Goal: Information Seeking & Learning: Learn about a topic

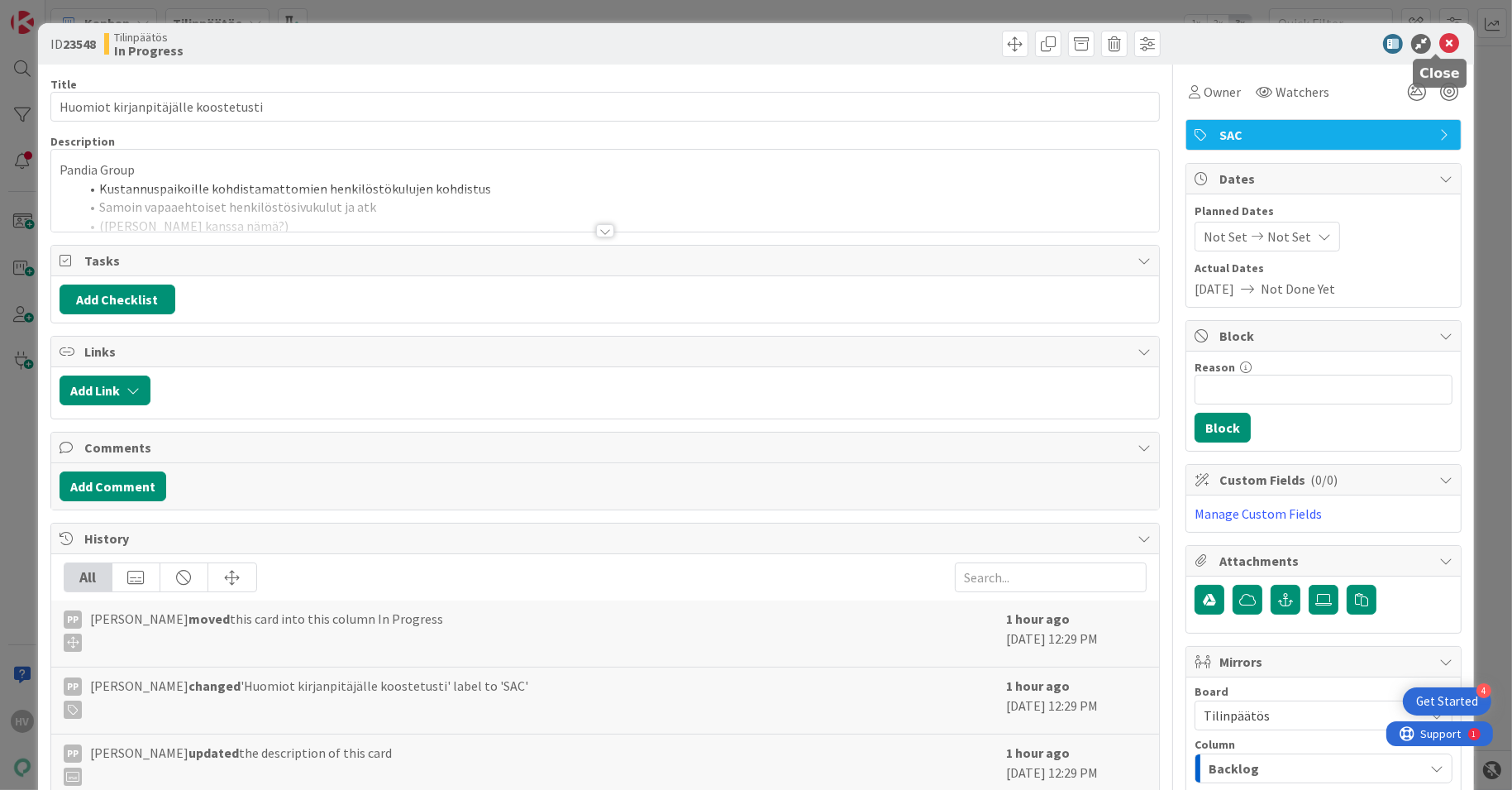
click at [1439, 41] on icon at bounding box center [1449, 44] width 20 height 20
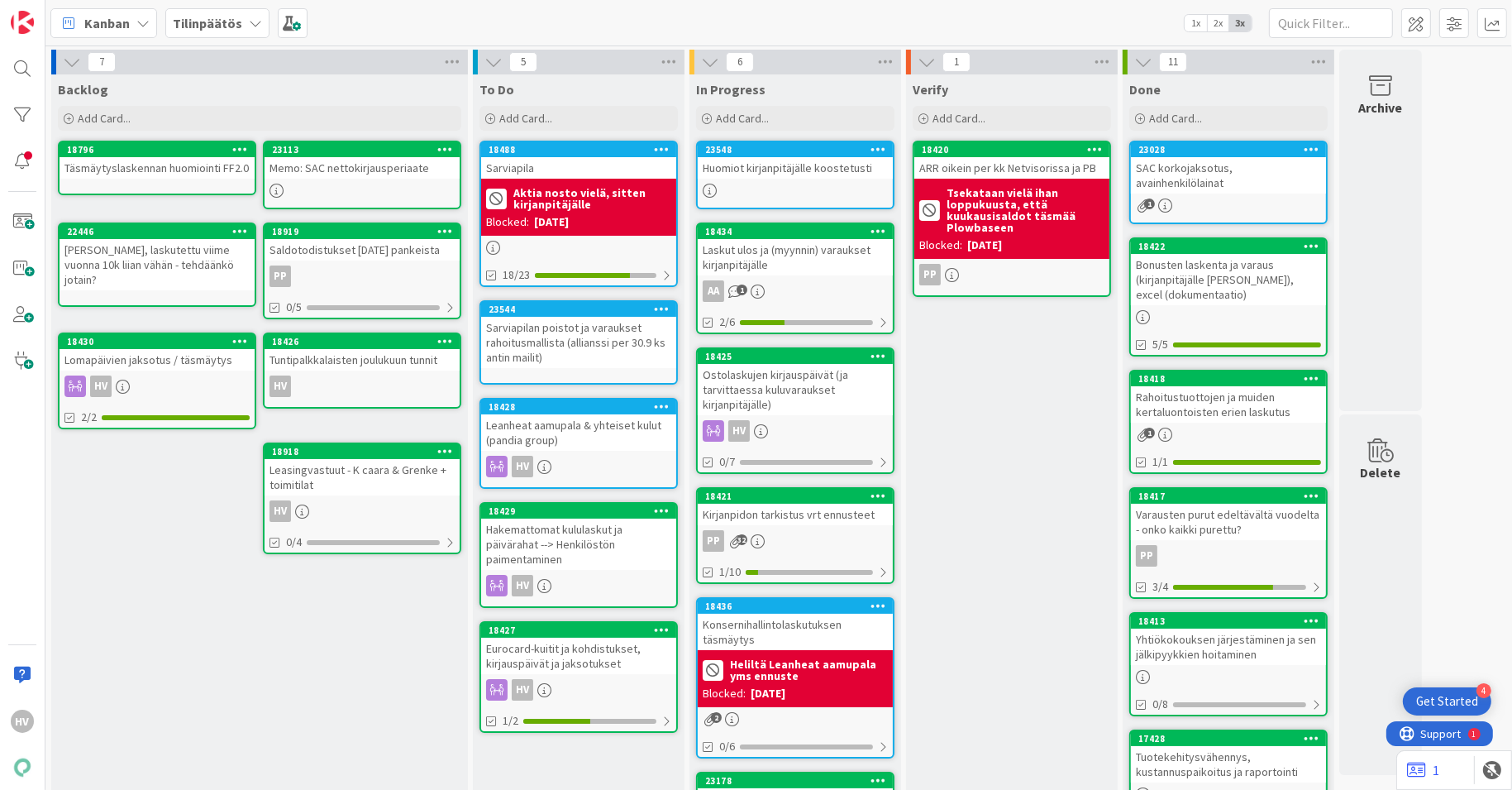
click at [576, 646] on div "Eurocard-kuitit ja kohdistukset, kirjauspäivät ja jaksotukset" at bounding box center [578, 656] width 195 height 37
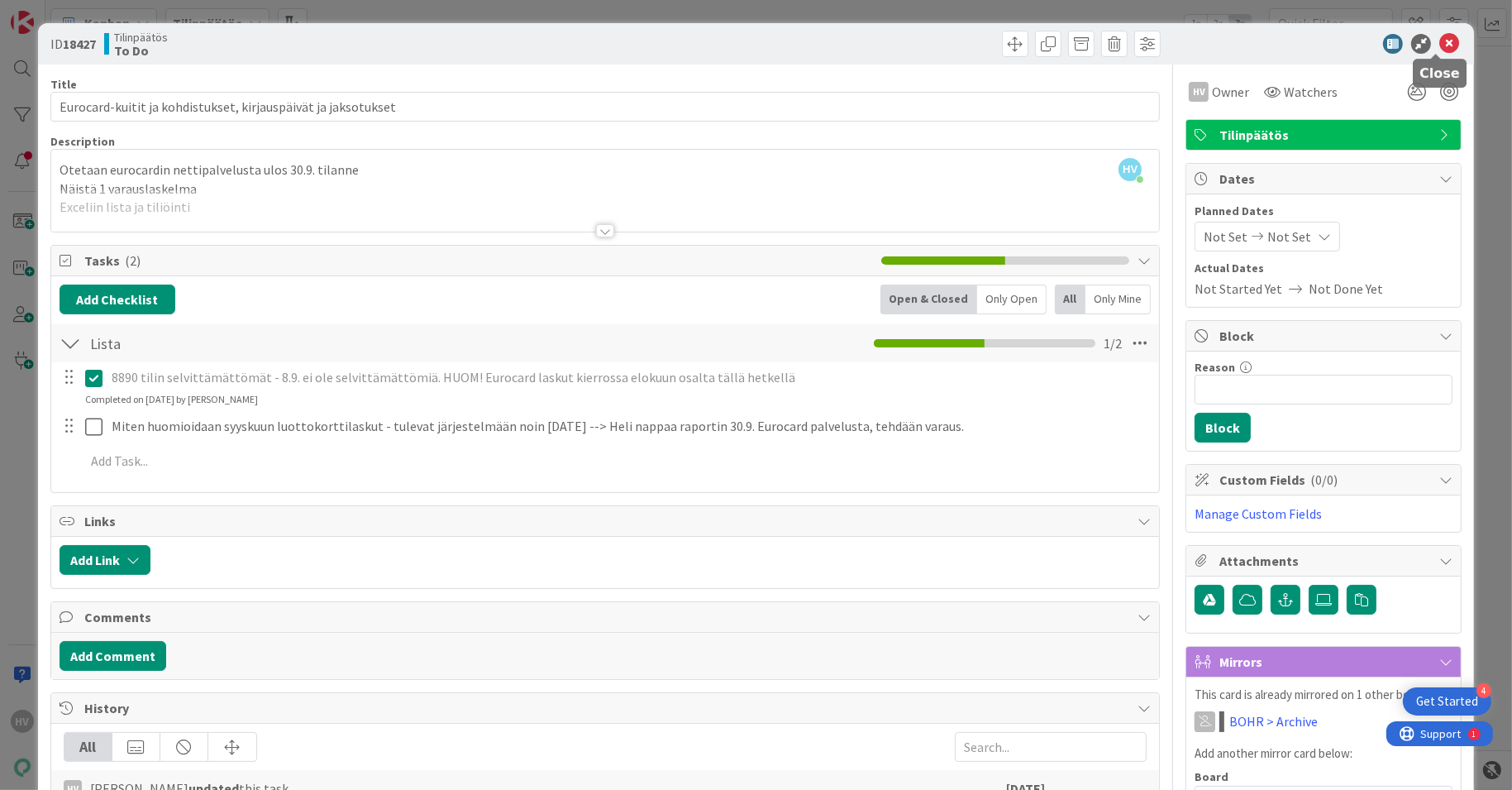
click at [1439, 38] on icon at bounding box center [1449, 44] width 20 height 20
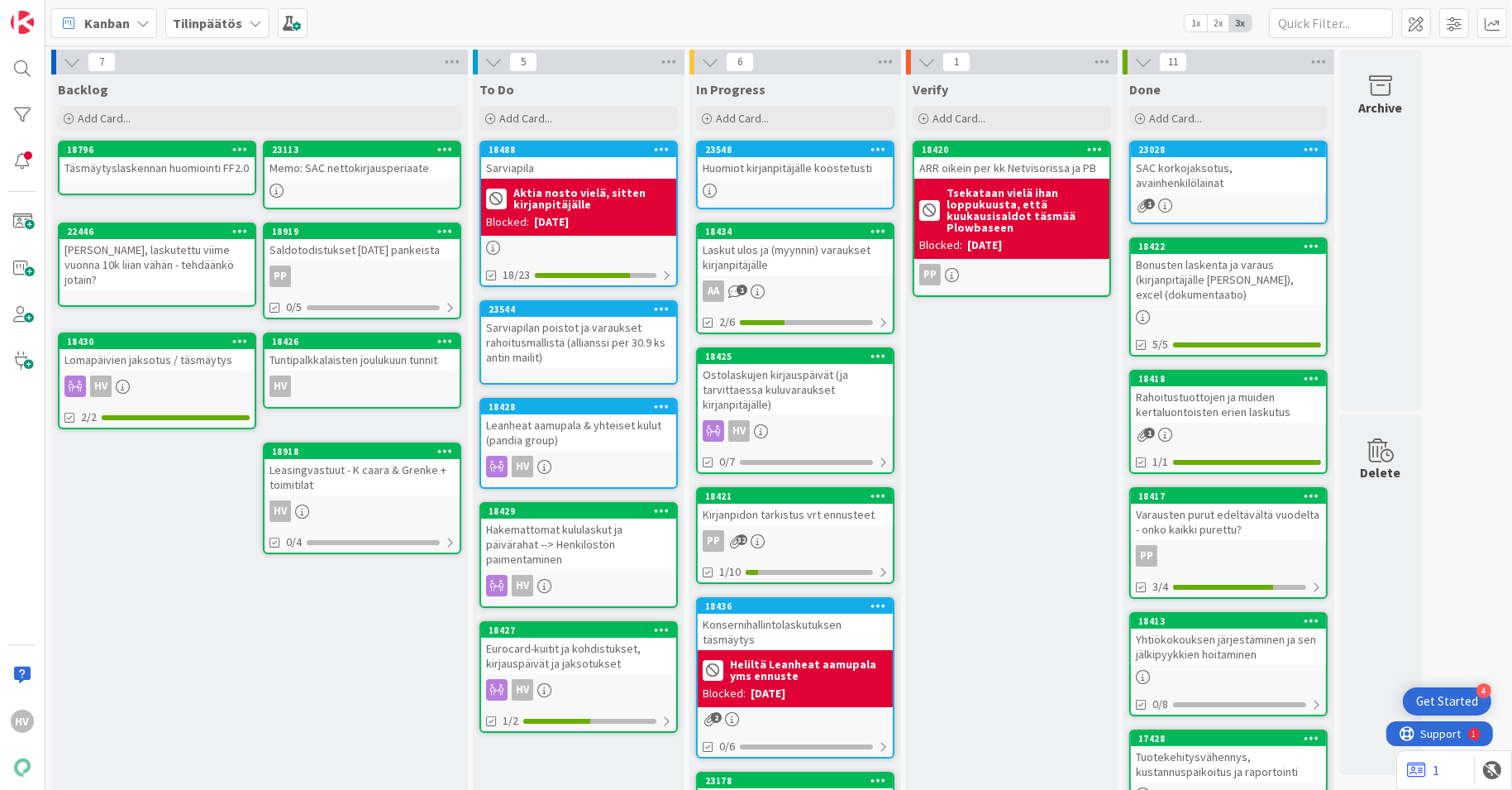
click at [220, 23] on b "Tilinpäätös" at bounding box center [207, 23] width 69 height 17
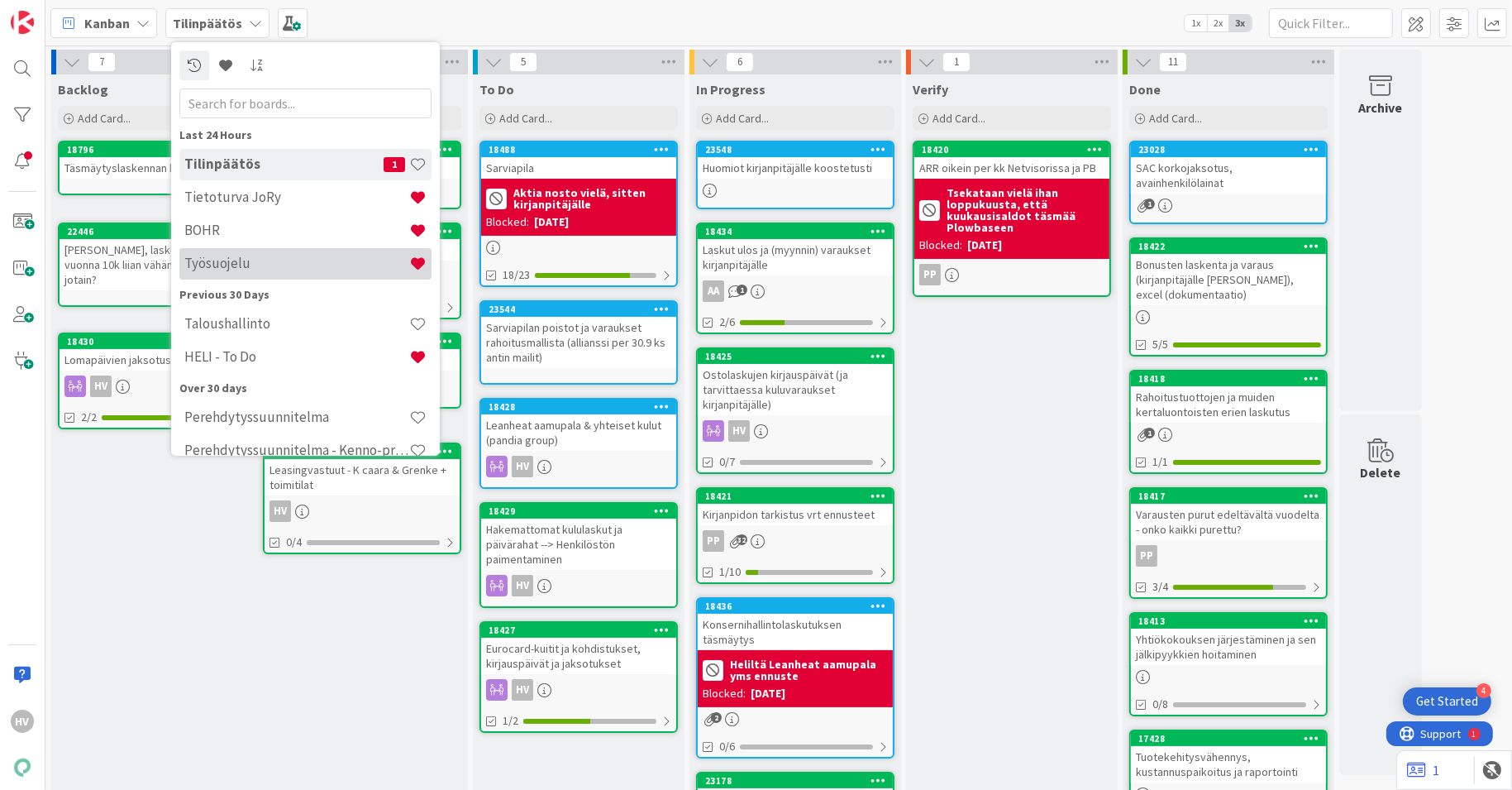
click at [212, 261] on h4 "Työsuojelu" at bounding box center [296, 262] width 225 height 17
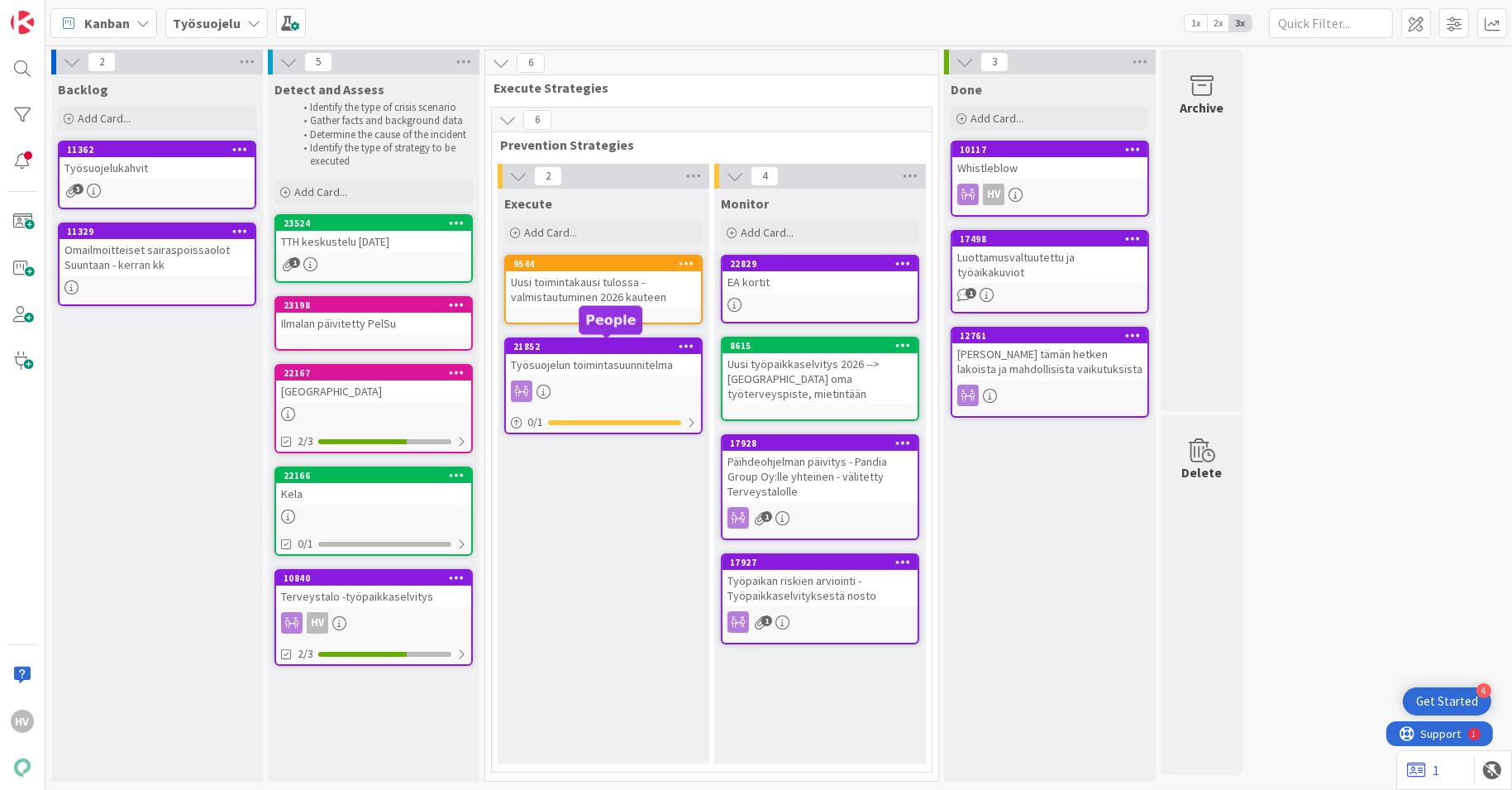
click at [573, 350] on div "21852" at bounding box center [607, 346] width 188 height 11
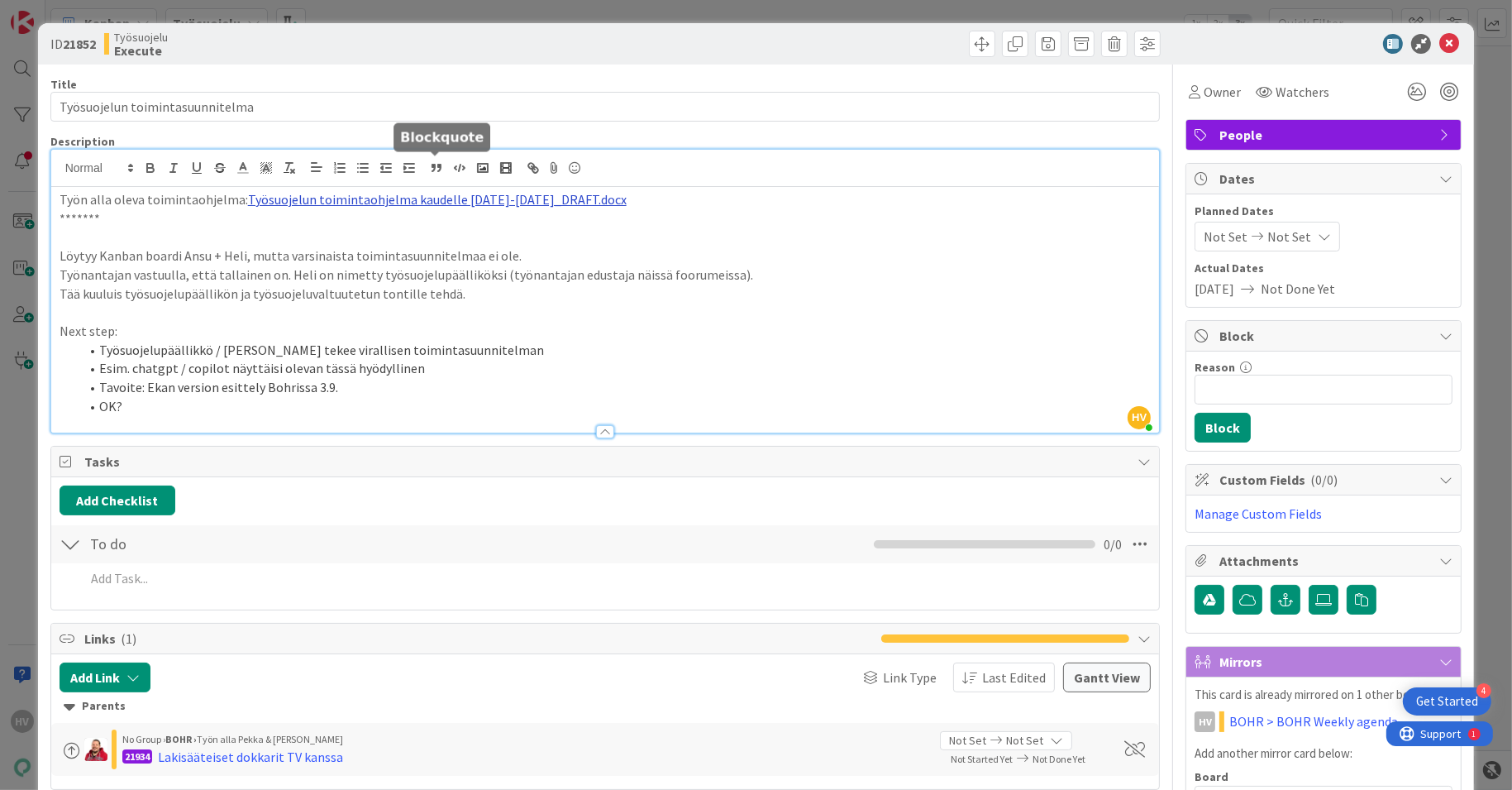
click at [445, 168] on div "HV [PERSON_NAME] just joined Työn alla oleva toimintaohjelma: Työsuojelun toimi…" at bounding box center [606, 290] width 1109 height 283
click at [445, 168] on button "button" at bounding box center [436, 168] width 23 height 20
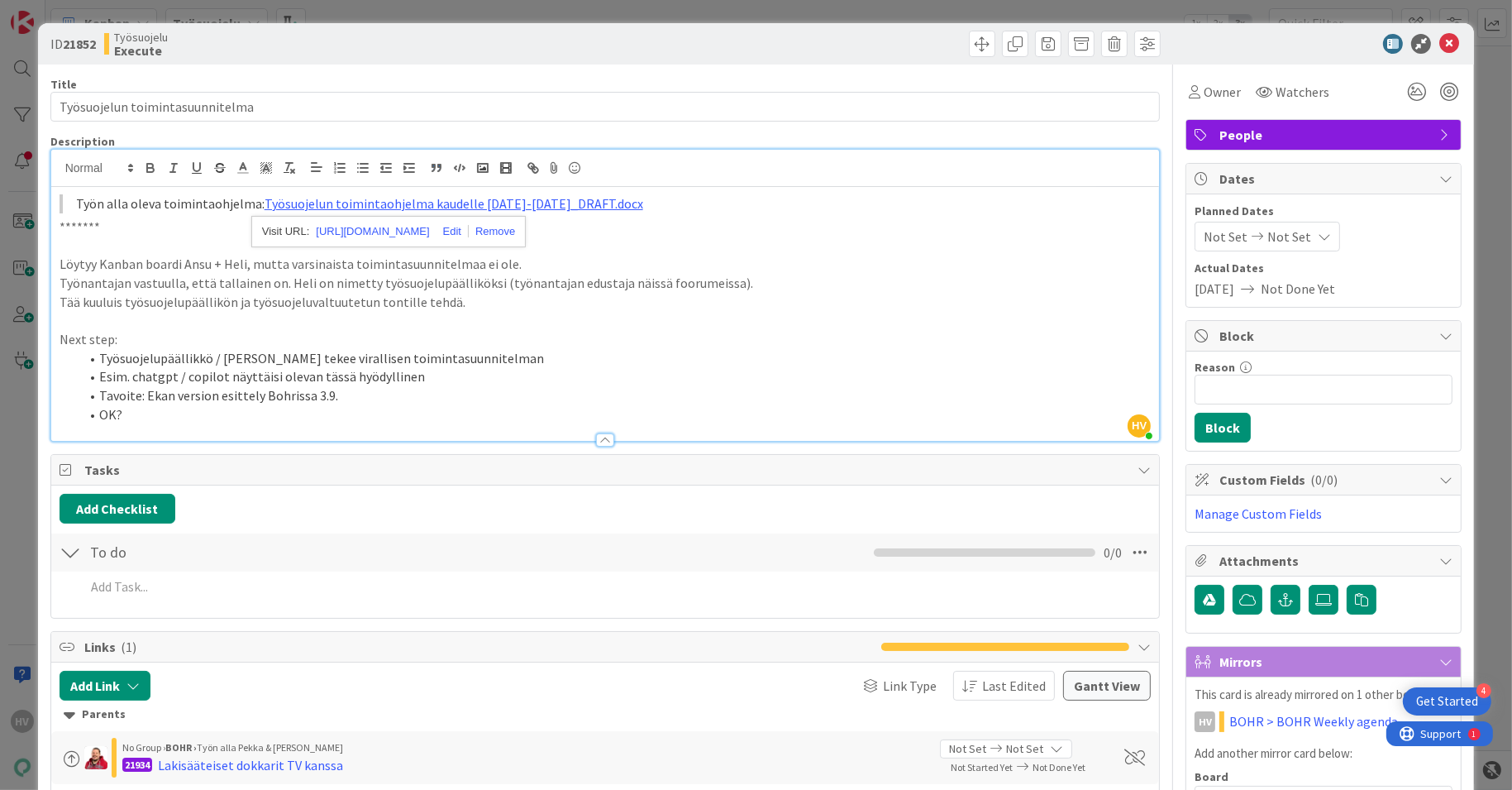
click at [413, 294] on p "Tää kuuluis työsuojelupäällikön ja työsuojeluvaltuutetun tontille tehdä." at bounding box center [605, 303] width 1092 height 19
click at [419, 259] on p "Löytyy Kanban boardi Ansu + Heli, mutta varsinaista toimintasuunnitelmaa ei ole." at bounding box center [605, 264] width 1092 height 19
click at [451, 208] on link "Työsuojelun toimintaohjelma kaudelle [DATE]-[DATE]_DRAFT.docx" at bounding box center [453, 203] width 379 height 17
click at [441, 240] on link "[URL][DOMAIN_NAME]" at bounding box center [388, 235] width 113 height 22
click at [1439, 44] on icon at bounding box center [1449, 44] width 20 height 20
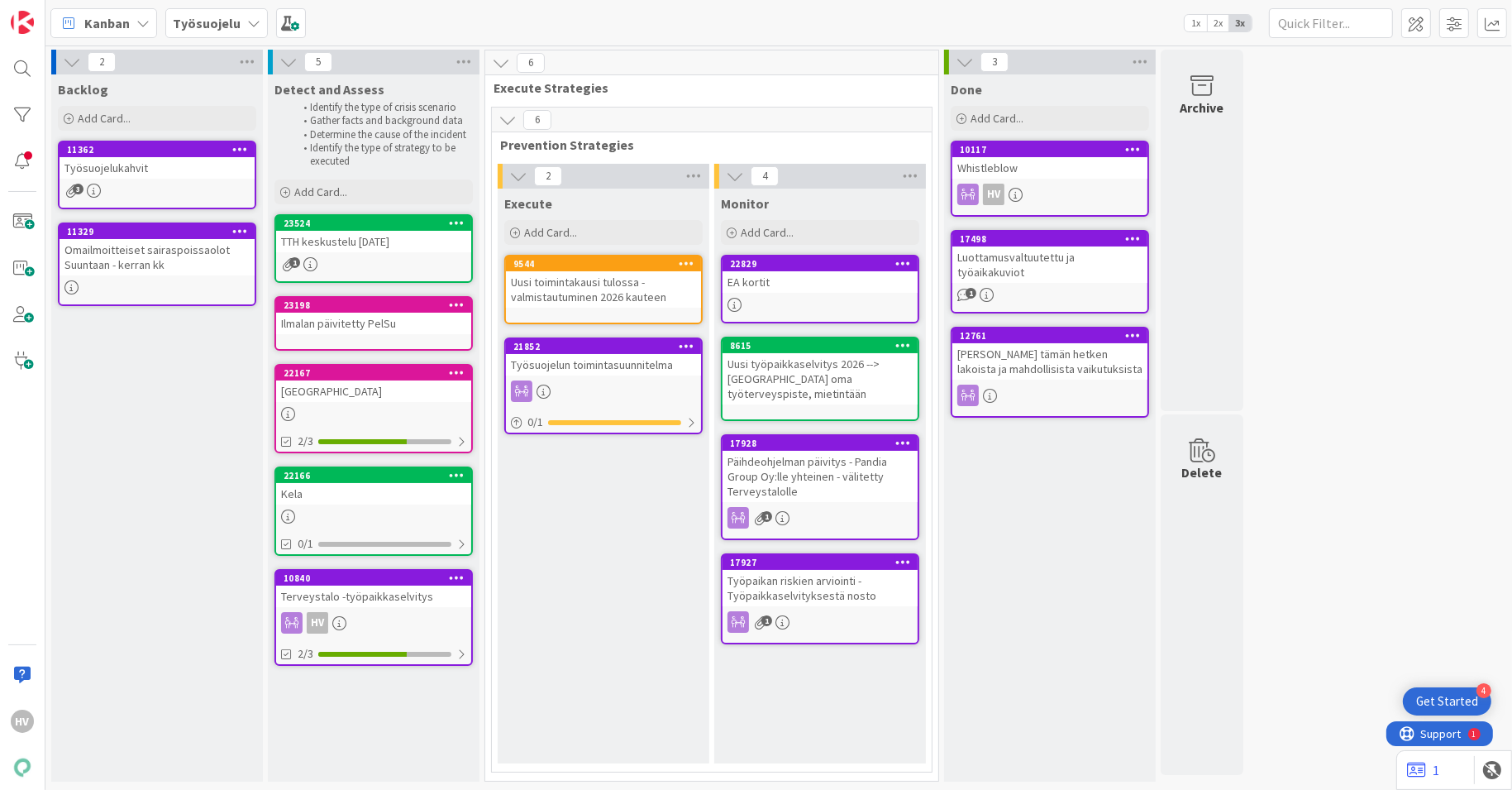
click at [229, 26] on b "Työsuojelu" at bounding box center [207, 23] width 68 height 17
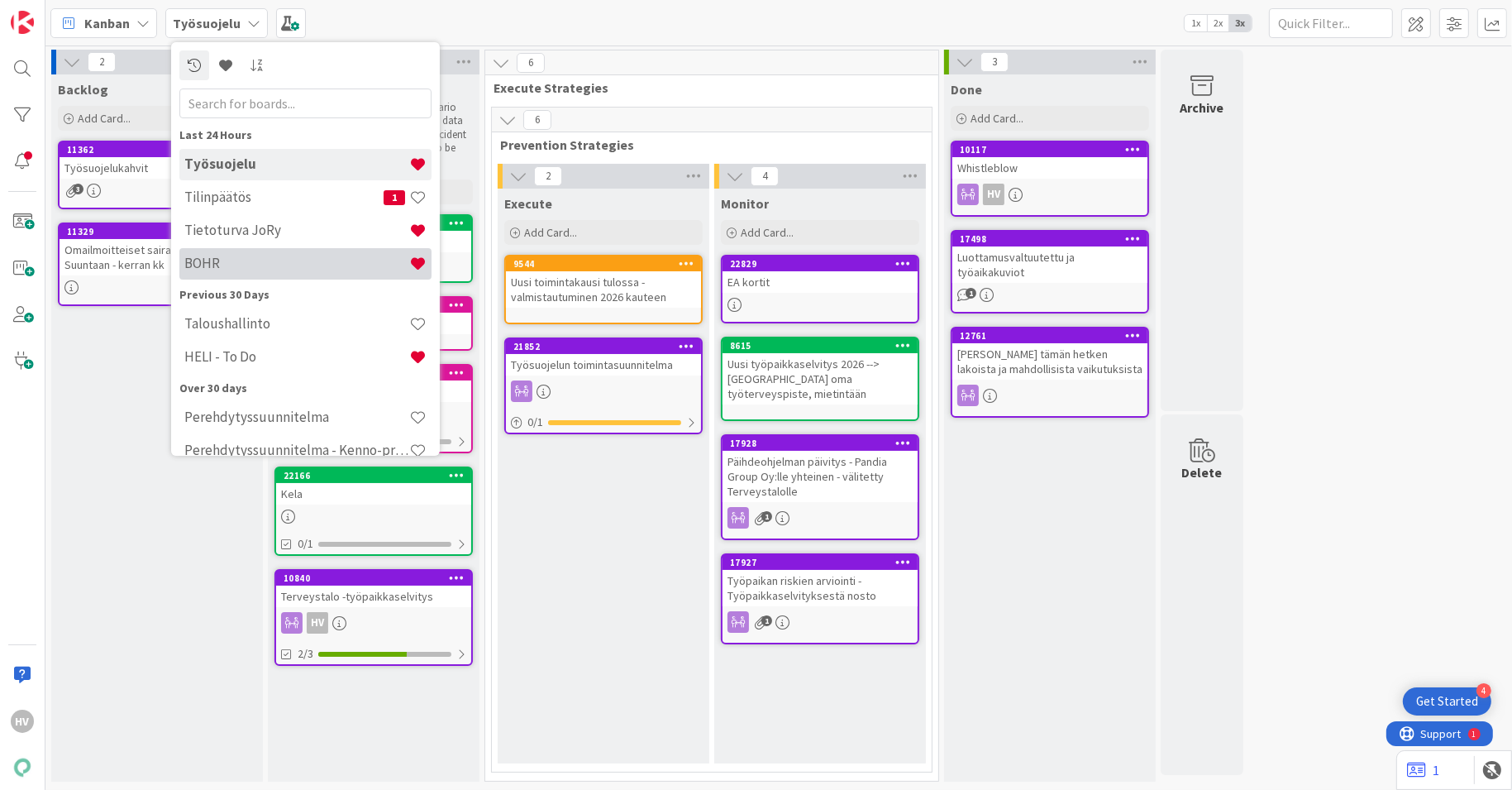
click at [227, 266] on h4 "BOHR" at bounding box center [296, 262] width 225 height 17
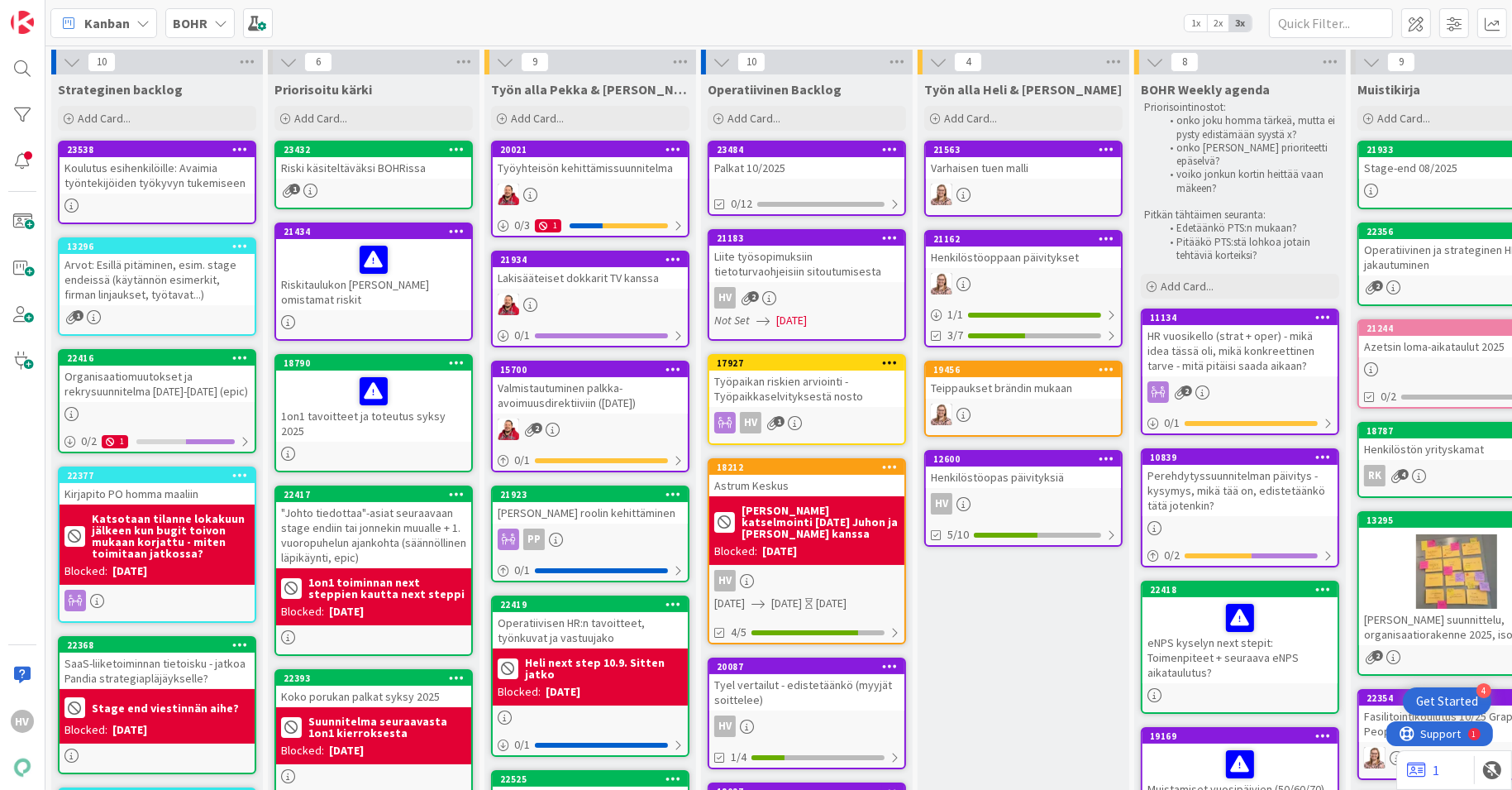
click at [997, 472] on div "Henkilöstöopas päivityksiä" at bounding box center [1023, 477] width 195 height 22
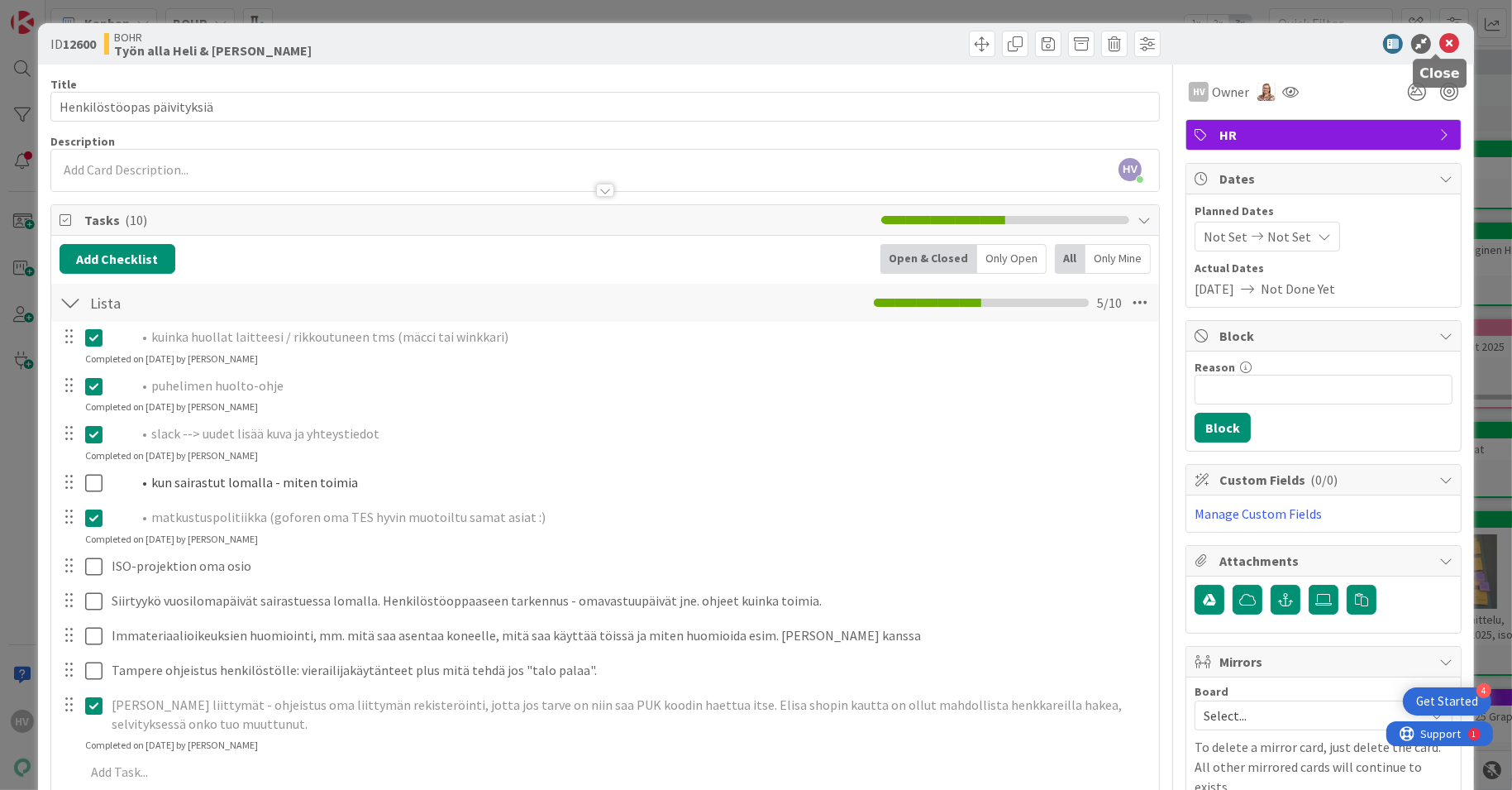
click at [1439, 38] on icon at bounding box center [1449, 44] width 20 height 20
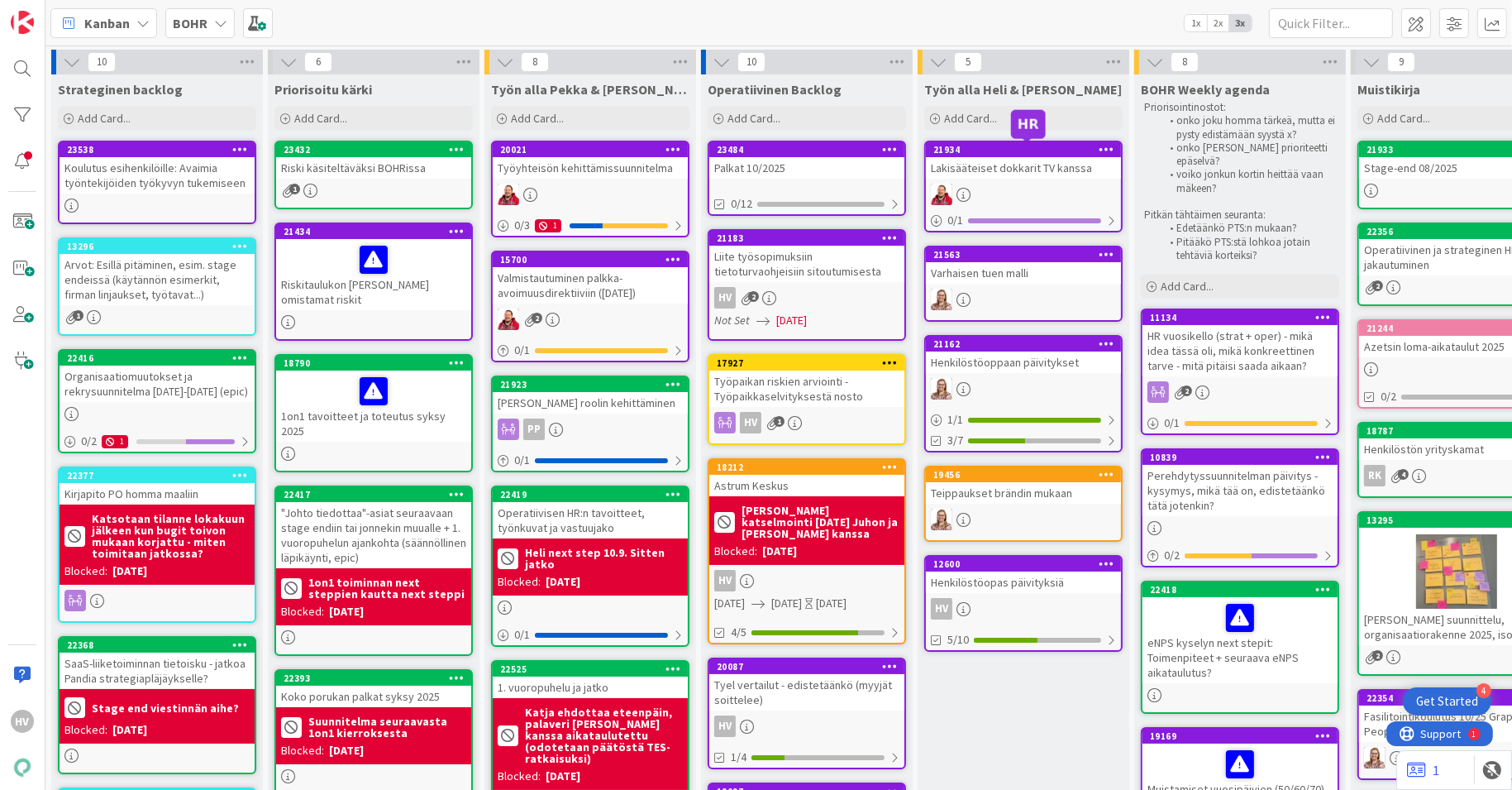
click at [1003, 155] on div "21934" at bounding box center [1027, 149] width 188 height 11
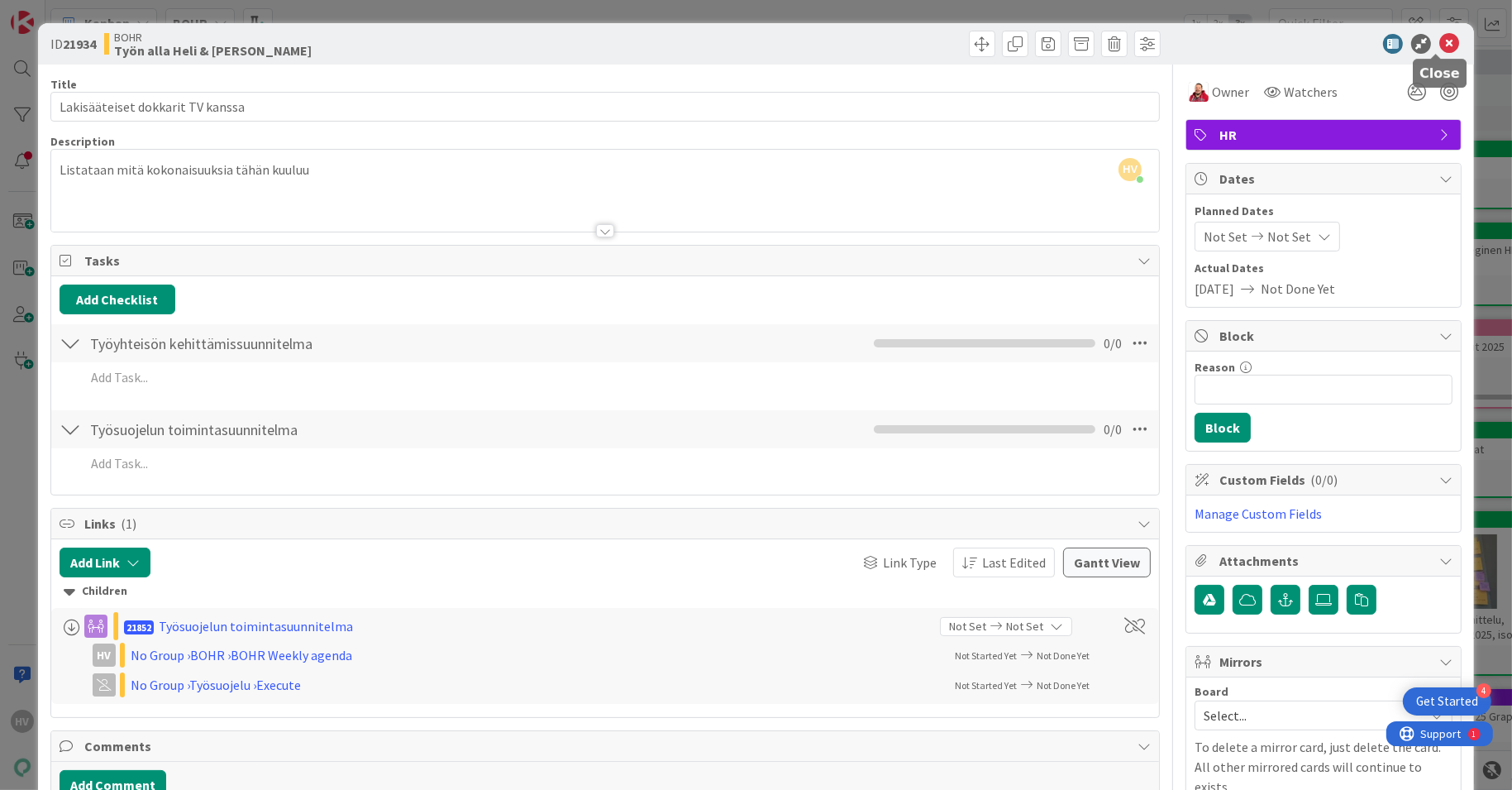
click at [1439, 40] on icon at bounding box center [1449, 44] width 20 height 20
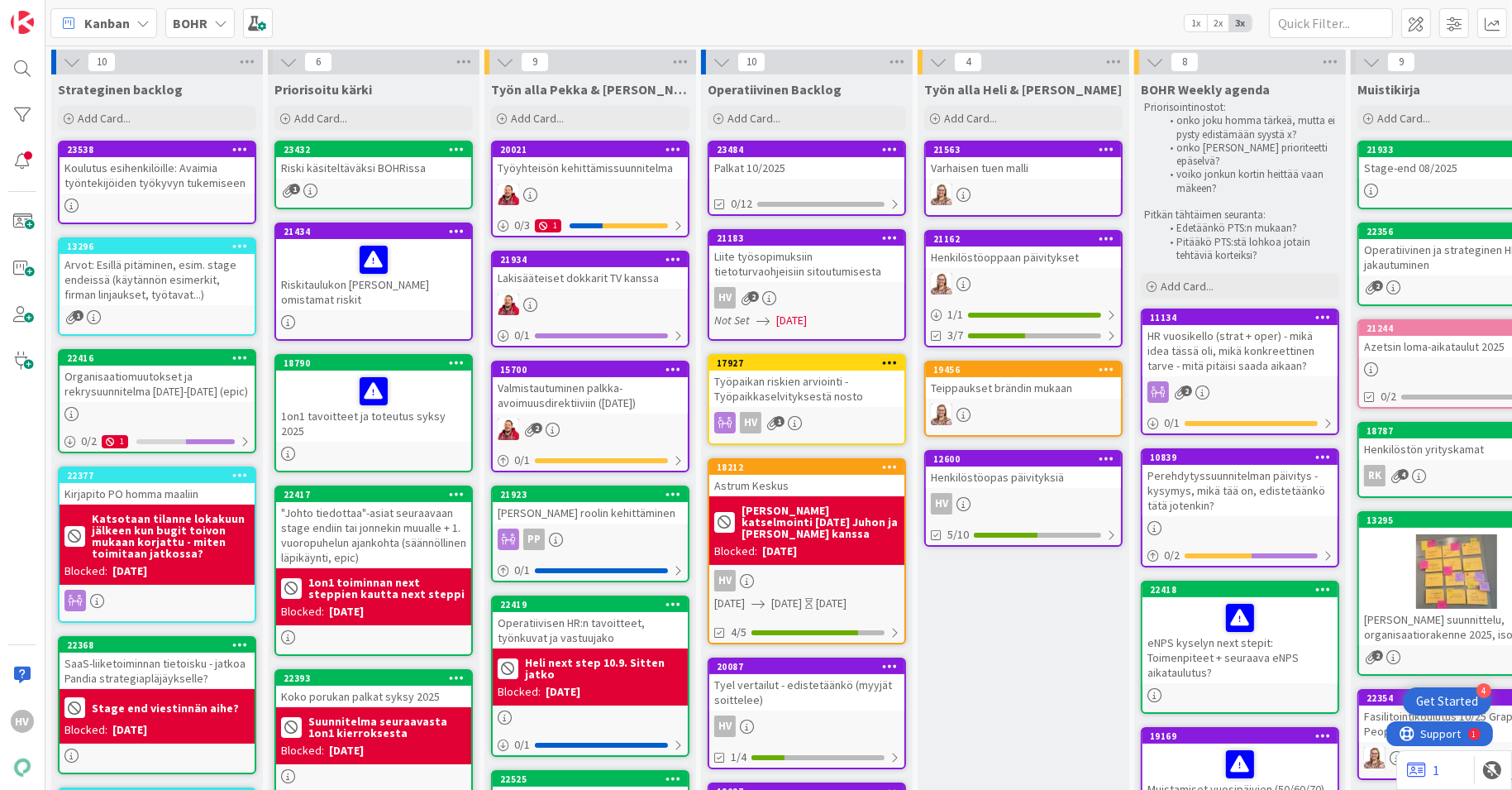
click at [580, 375] on div "15700" at bounding box center [589, 369] width 195 height 15
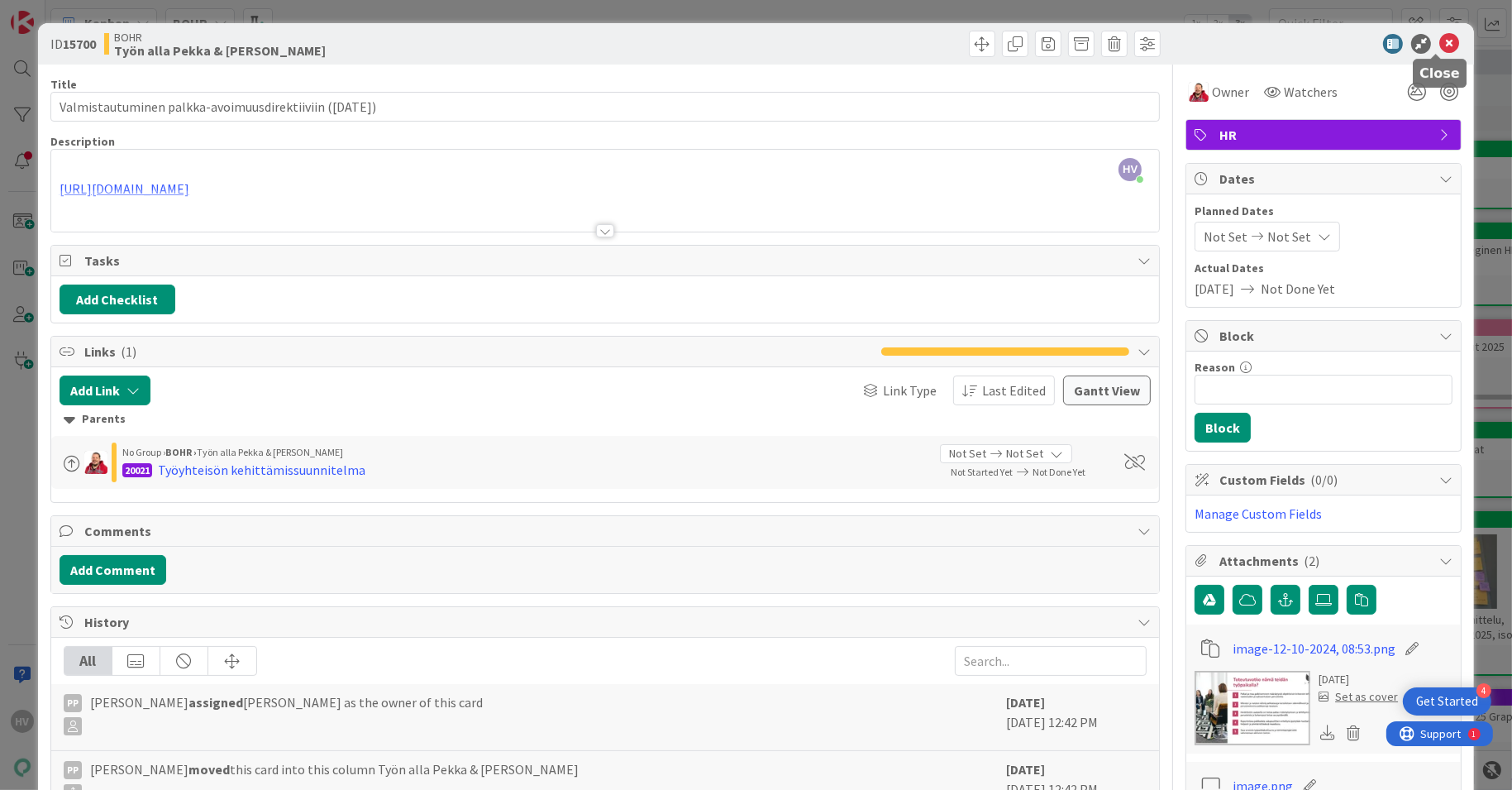
click at [1439, 38] on icon at bounding box center [1449, 44] width 20 height 20
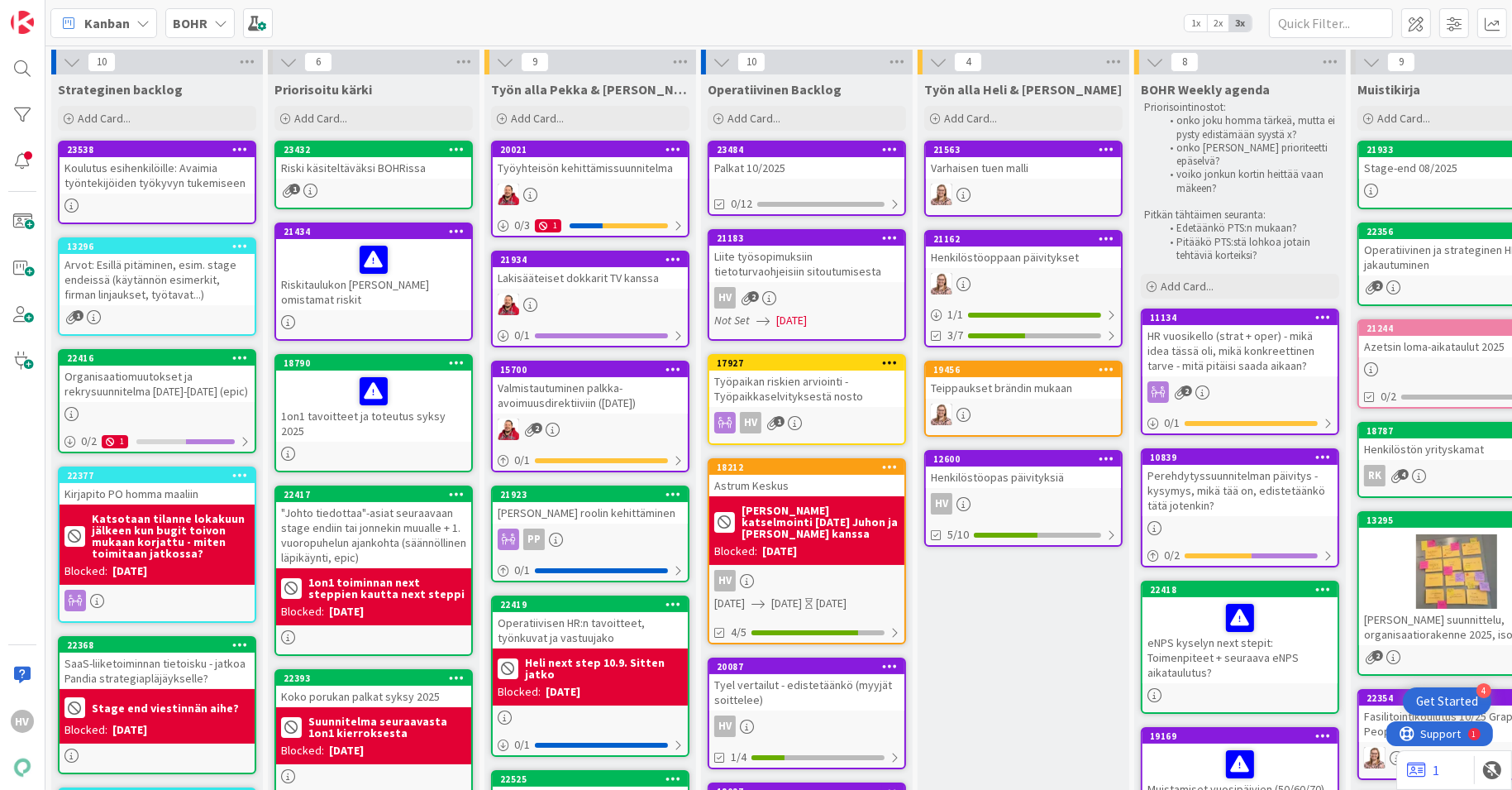
click at [1240, 325] on div "HR vuosikello (strat + oper) - mikä idea tässä oli, mikä konkreettinen tarve - …" at bounding box center [1239, 350] width 195 height 52
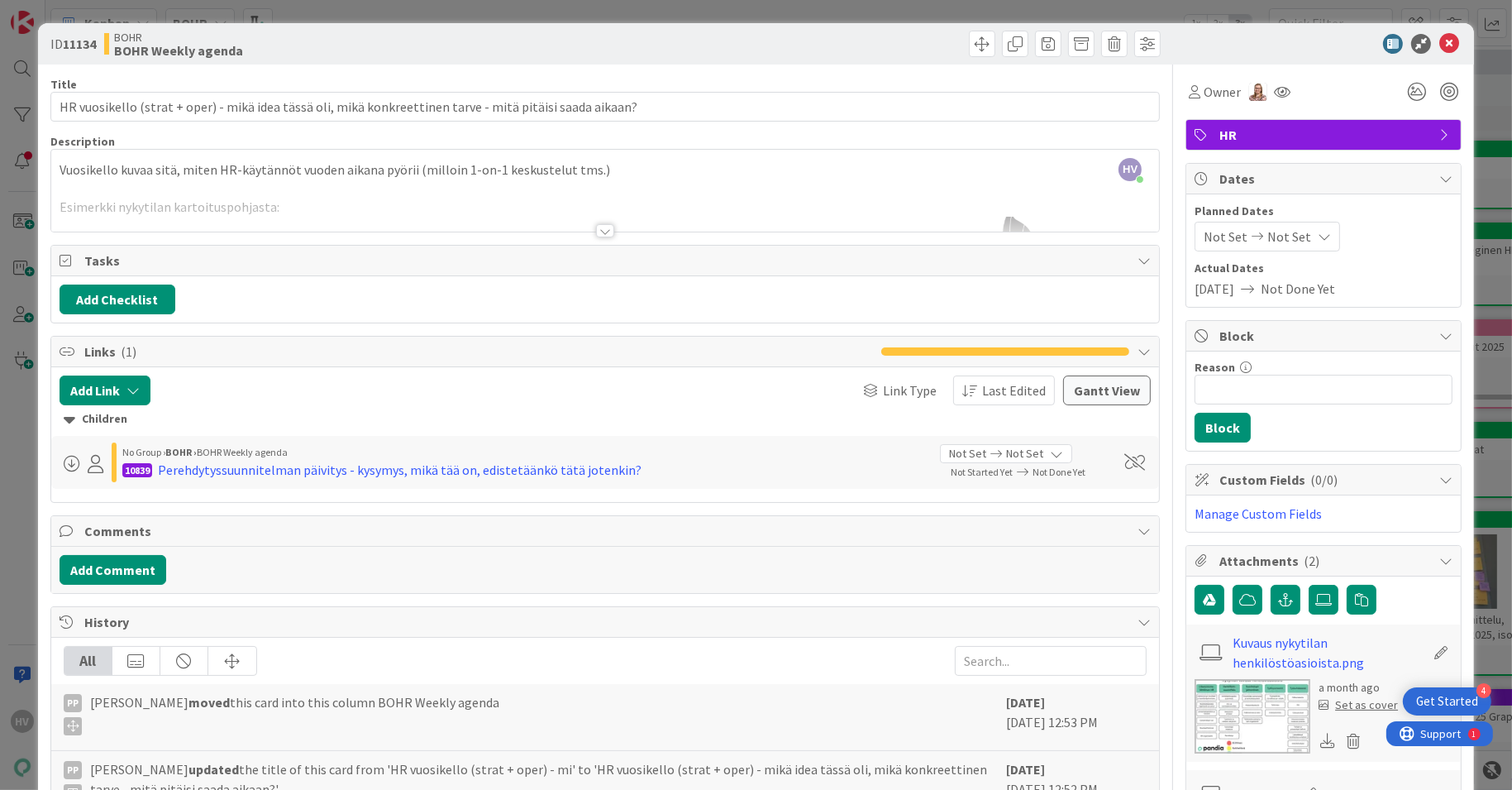
click at [611, 229] on div at bounding box center [606, 210] width 1109 height 42
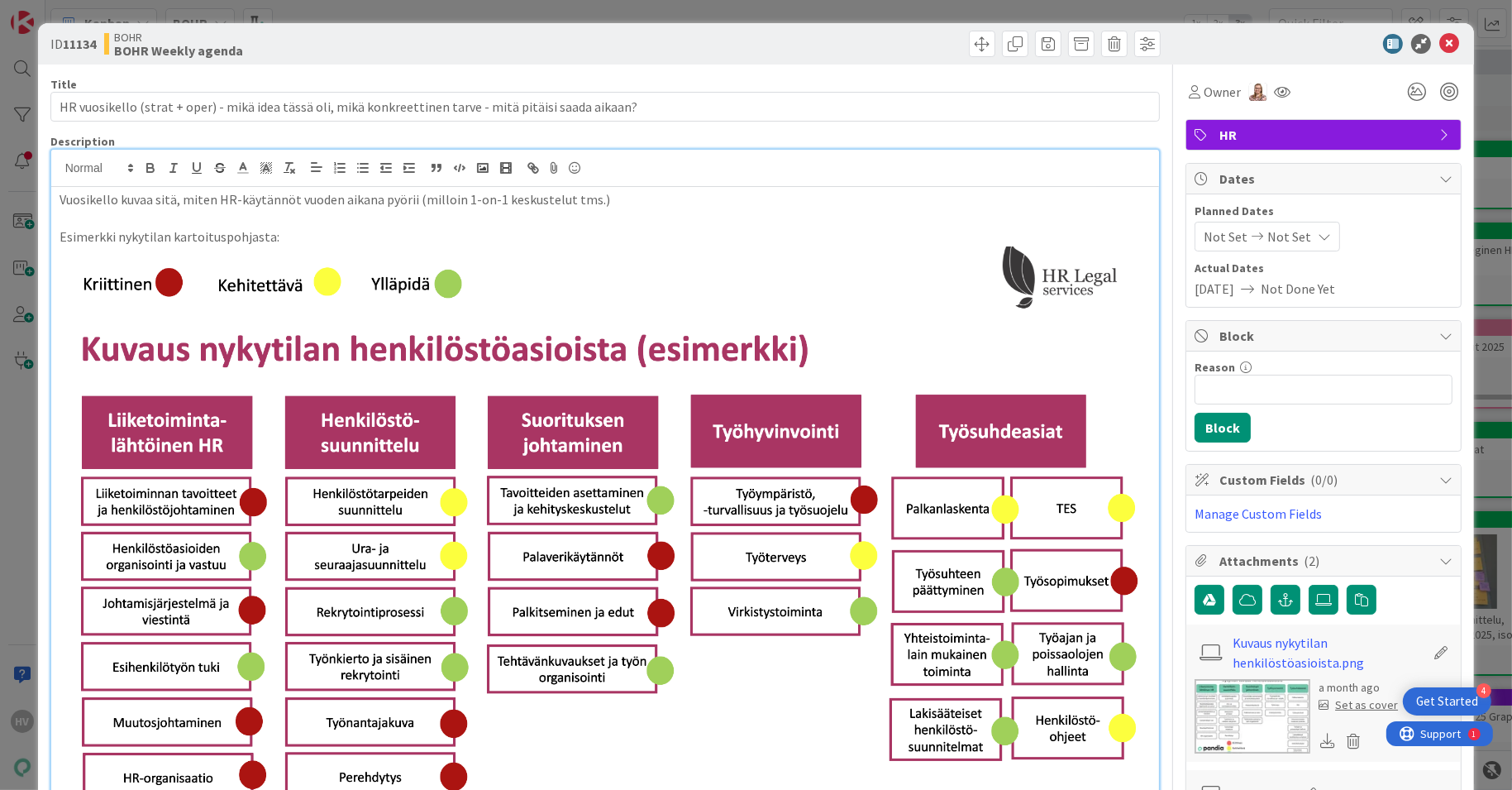
click at [1222, 702] on img at bounding box center [1252, 716] width 115 height 74
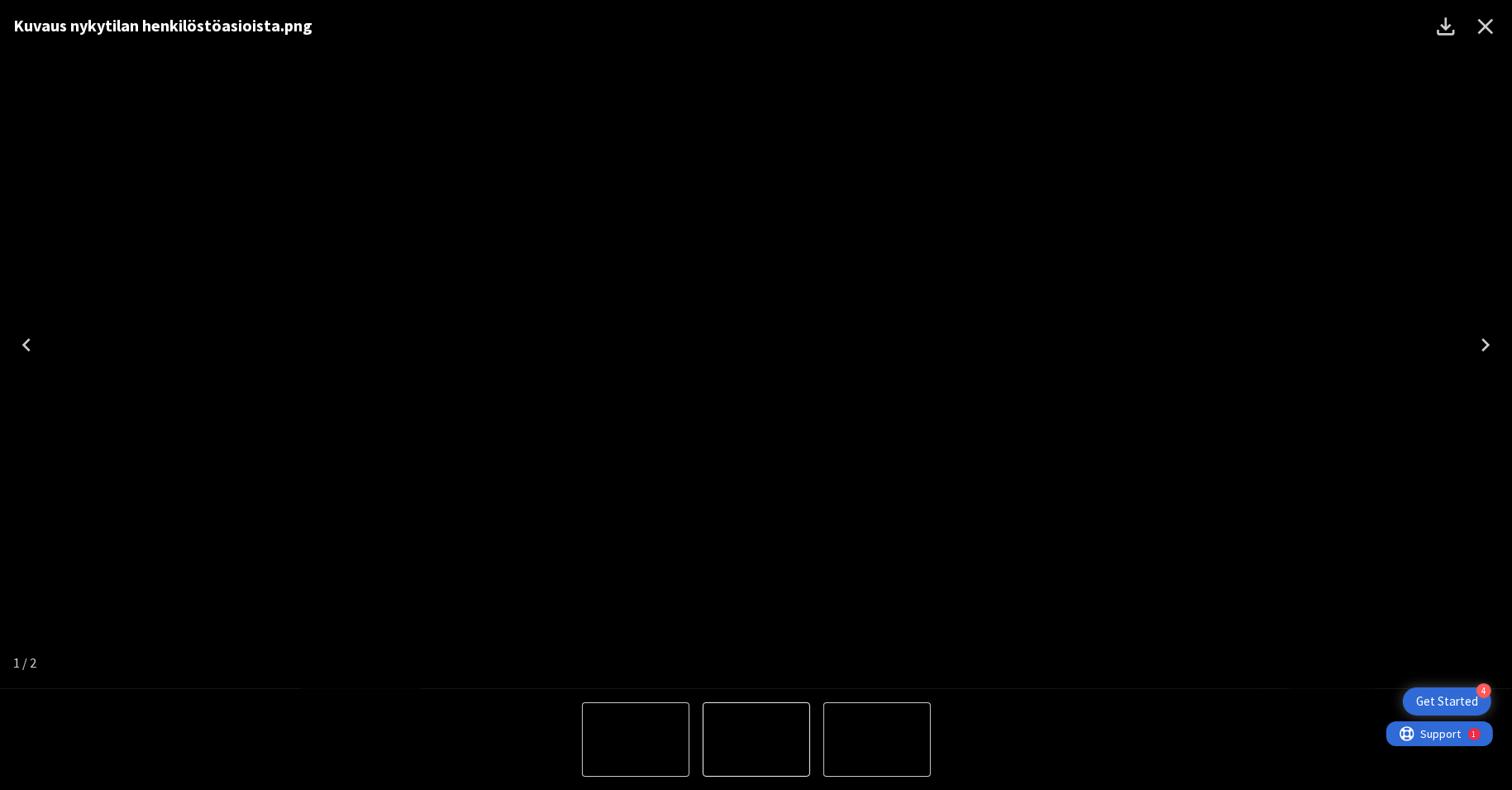
click at [1478, 23] on icon "Close" at bounding box center [1485, 26] width 26 height 26
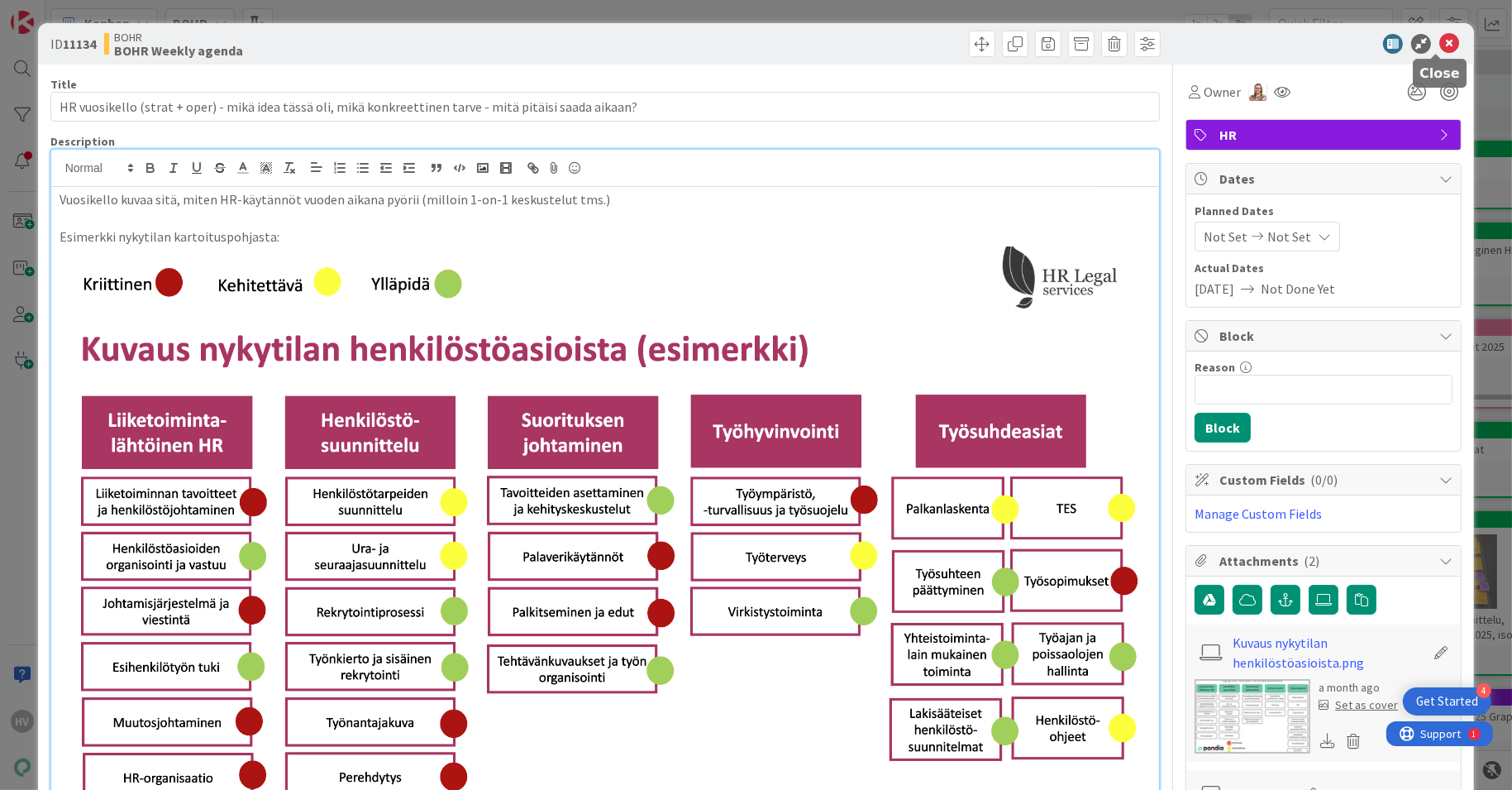
click at [1439, 40] on icon at bounding box center [1449, 44] width 20 height 20
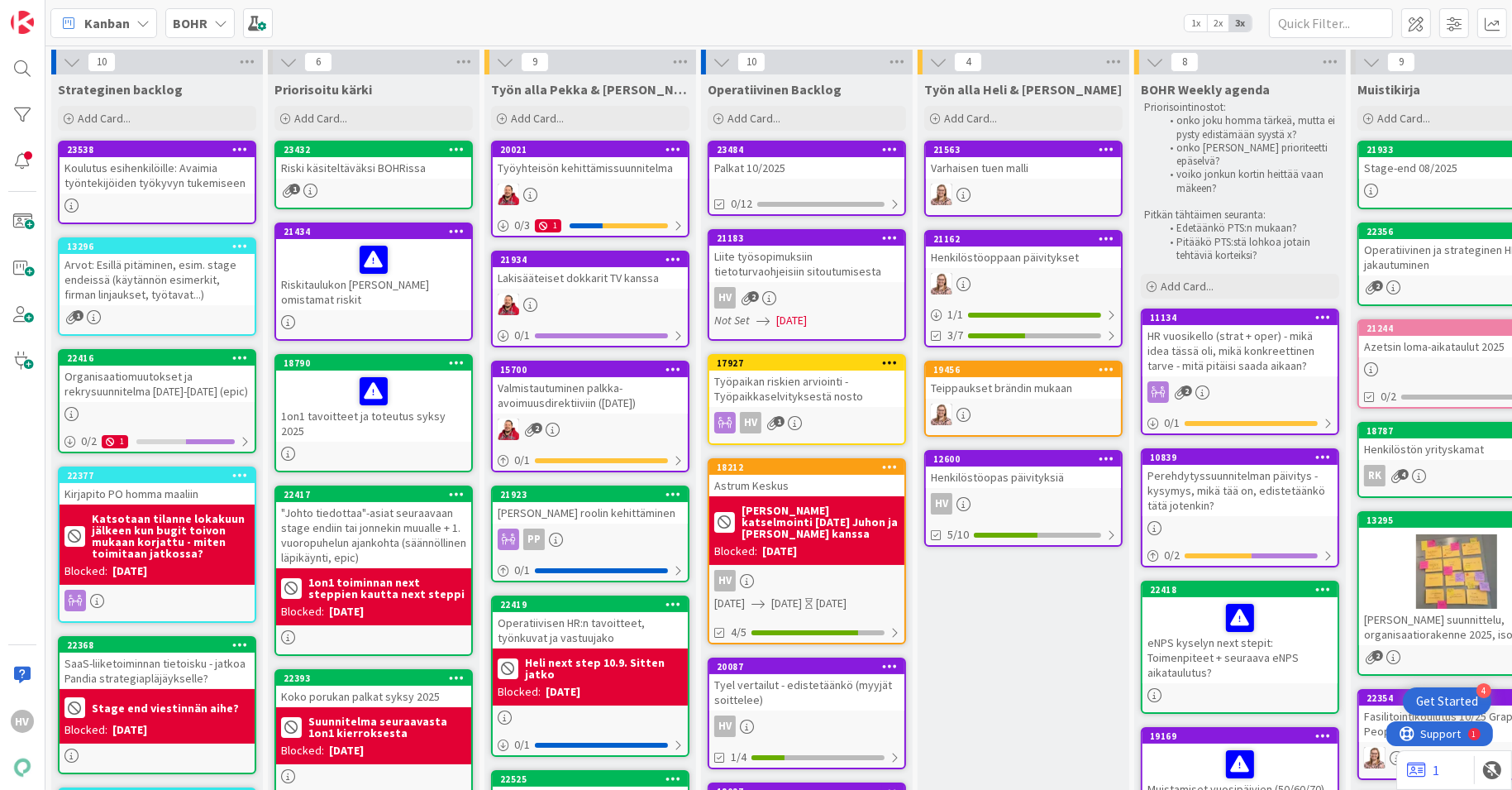
click at [1180, 612] on div at bounding box center [1240, 618] width 185 height 35
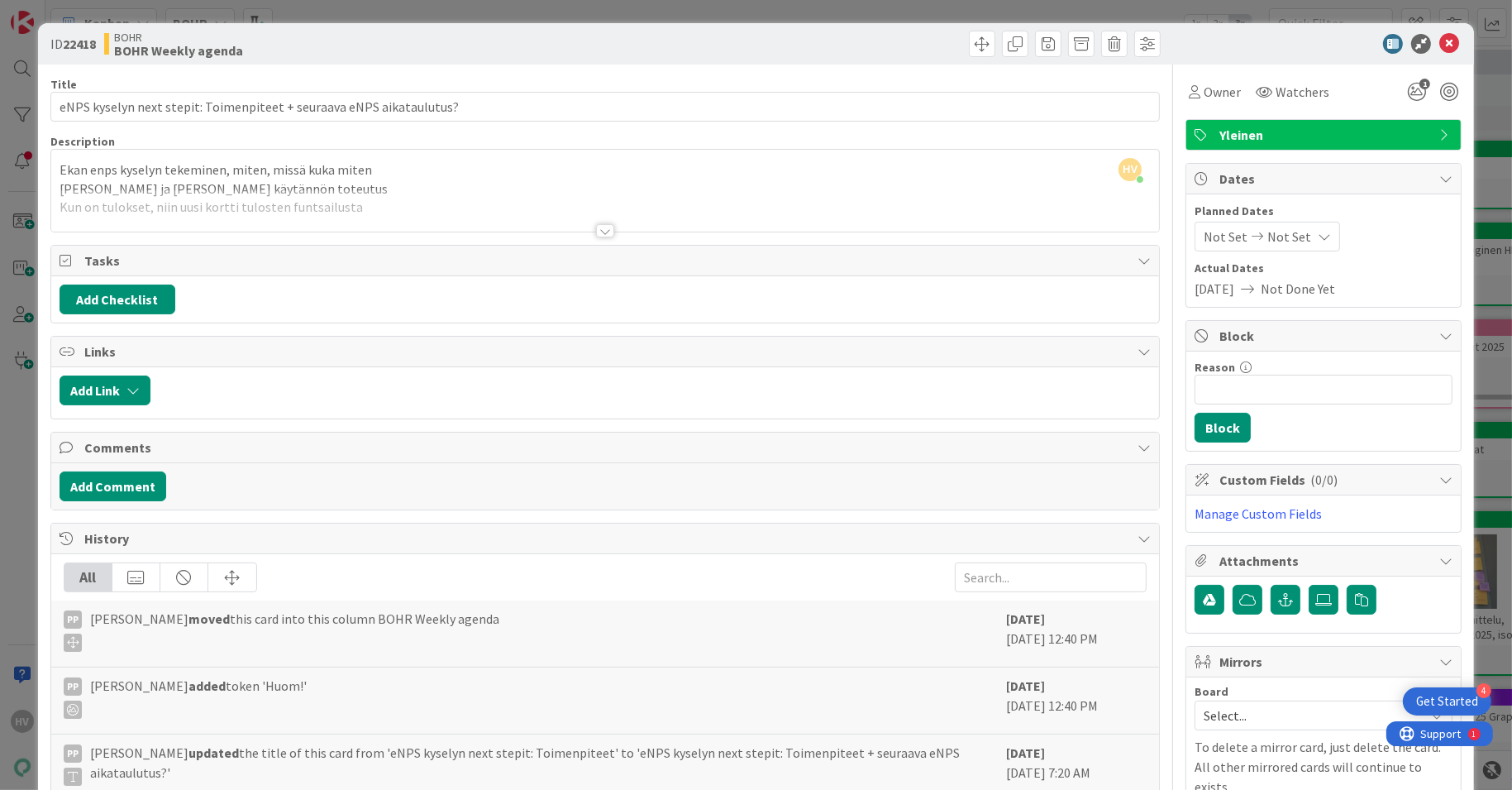
click at [599, 227] on div at bounding box center [604, 230] width 18 height 13
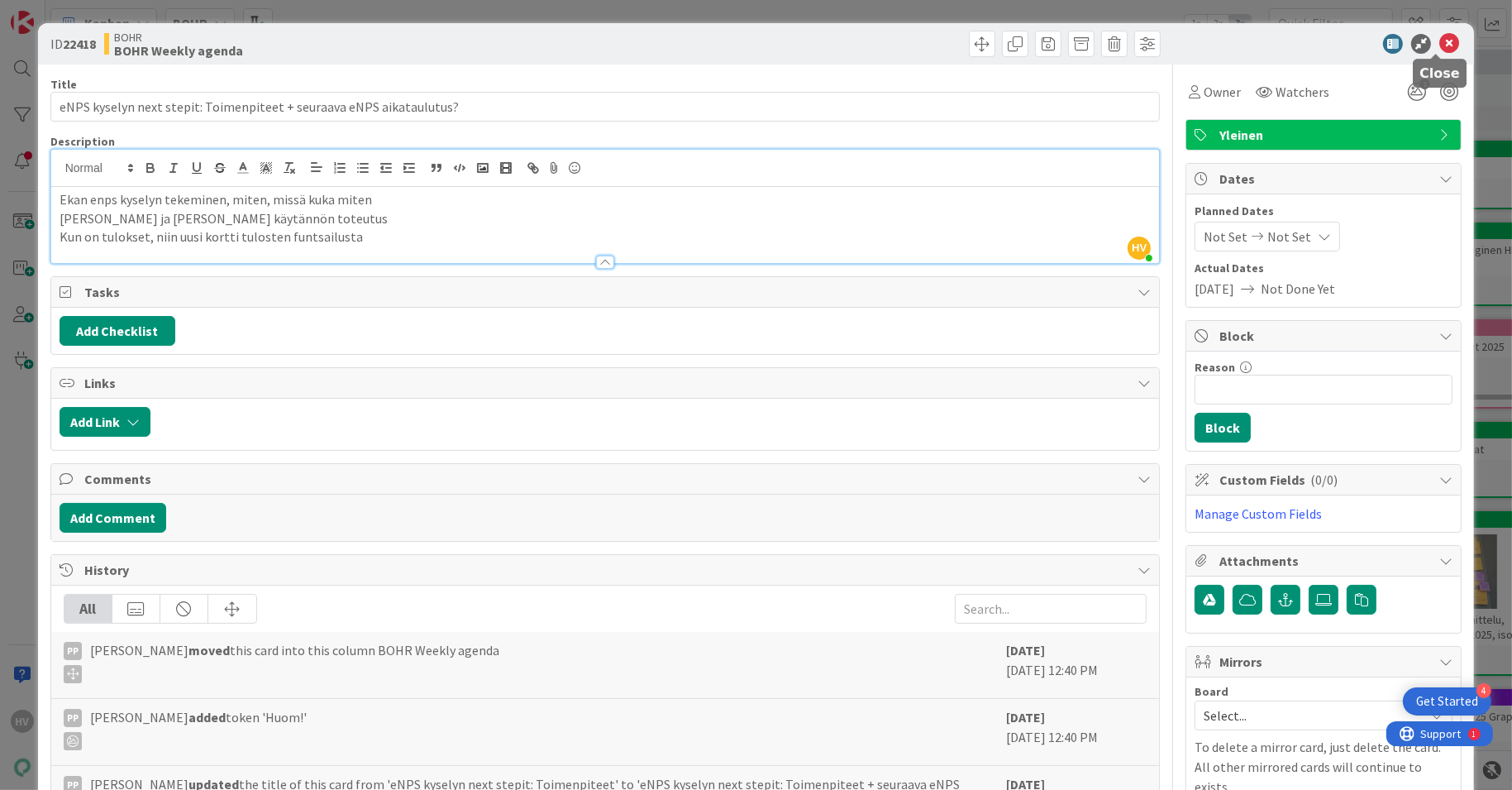
click at [1439, 45] on icon at bounding box center [1449, 44] width 20 height 20
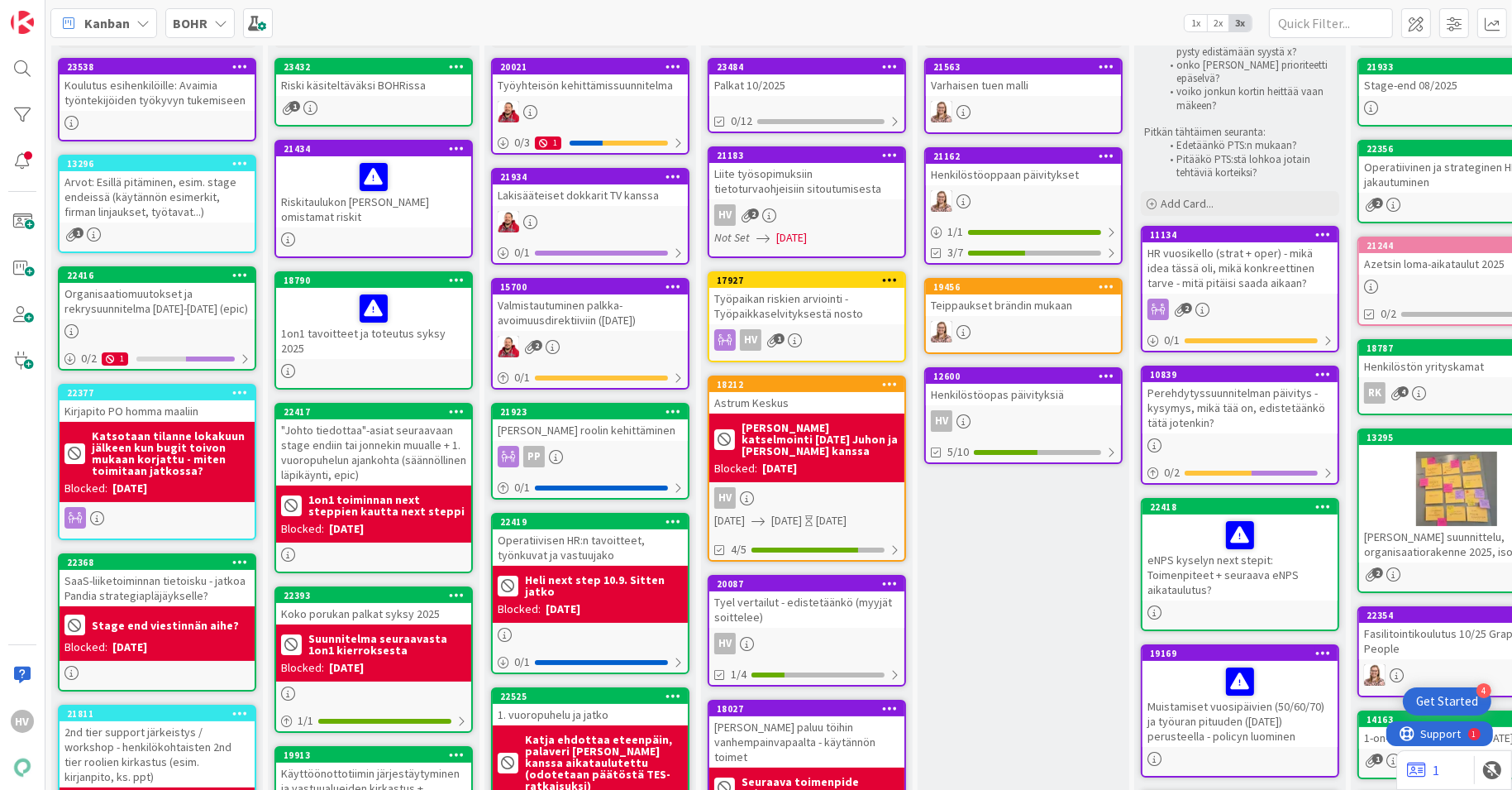
scroll to position [90, 0]
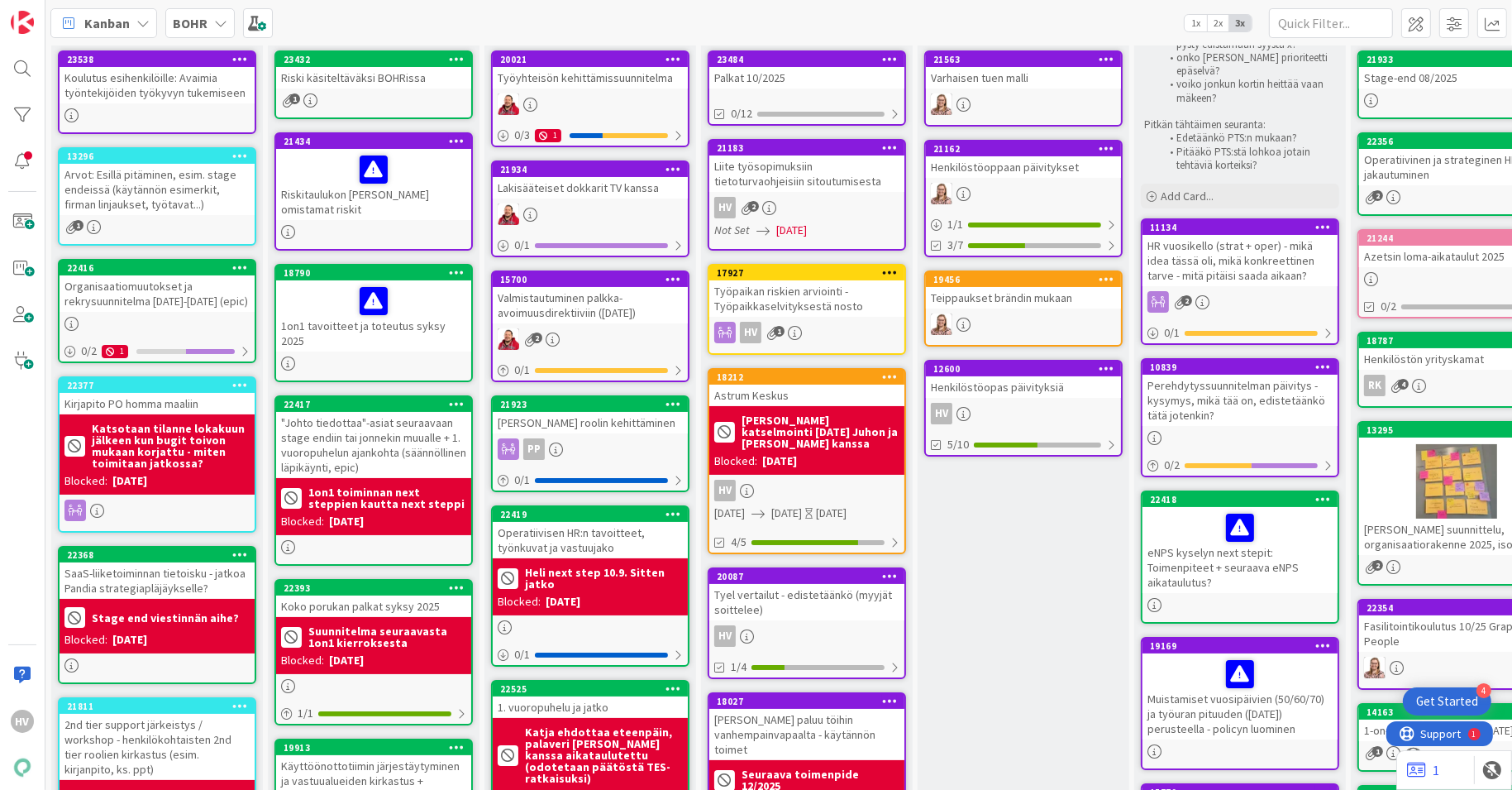
click at [1292, 581] on div "eNPS kyselyn next stepit: Toimenpiteet + seuraava eNPS aikataulutus?" at bounding box center [1239, 549] width 195 height 86
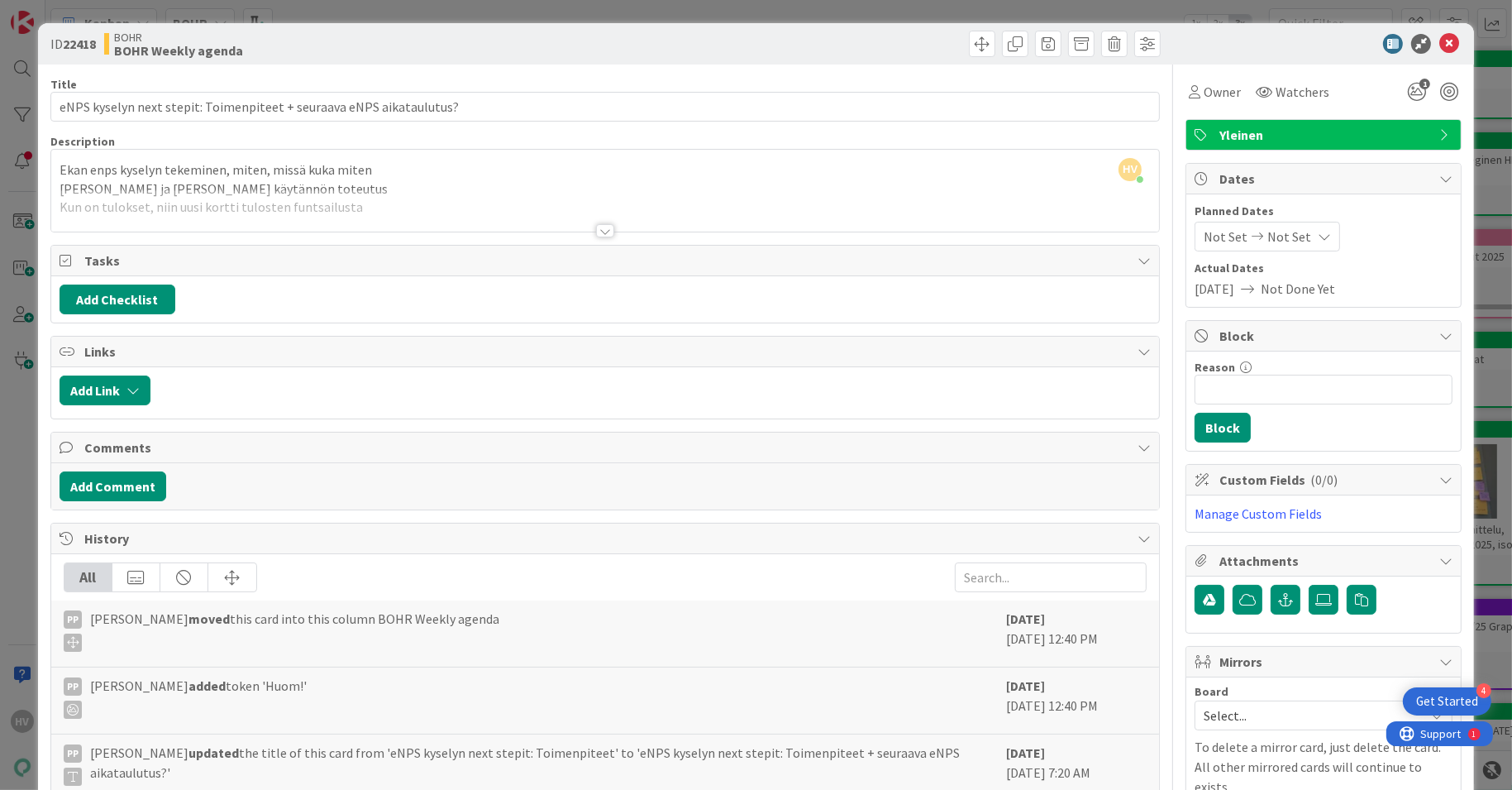
click at [597, 230] on div at bounding box center [604, 230] width 18 height 13
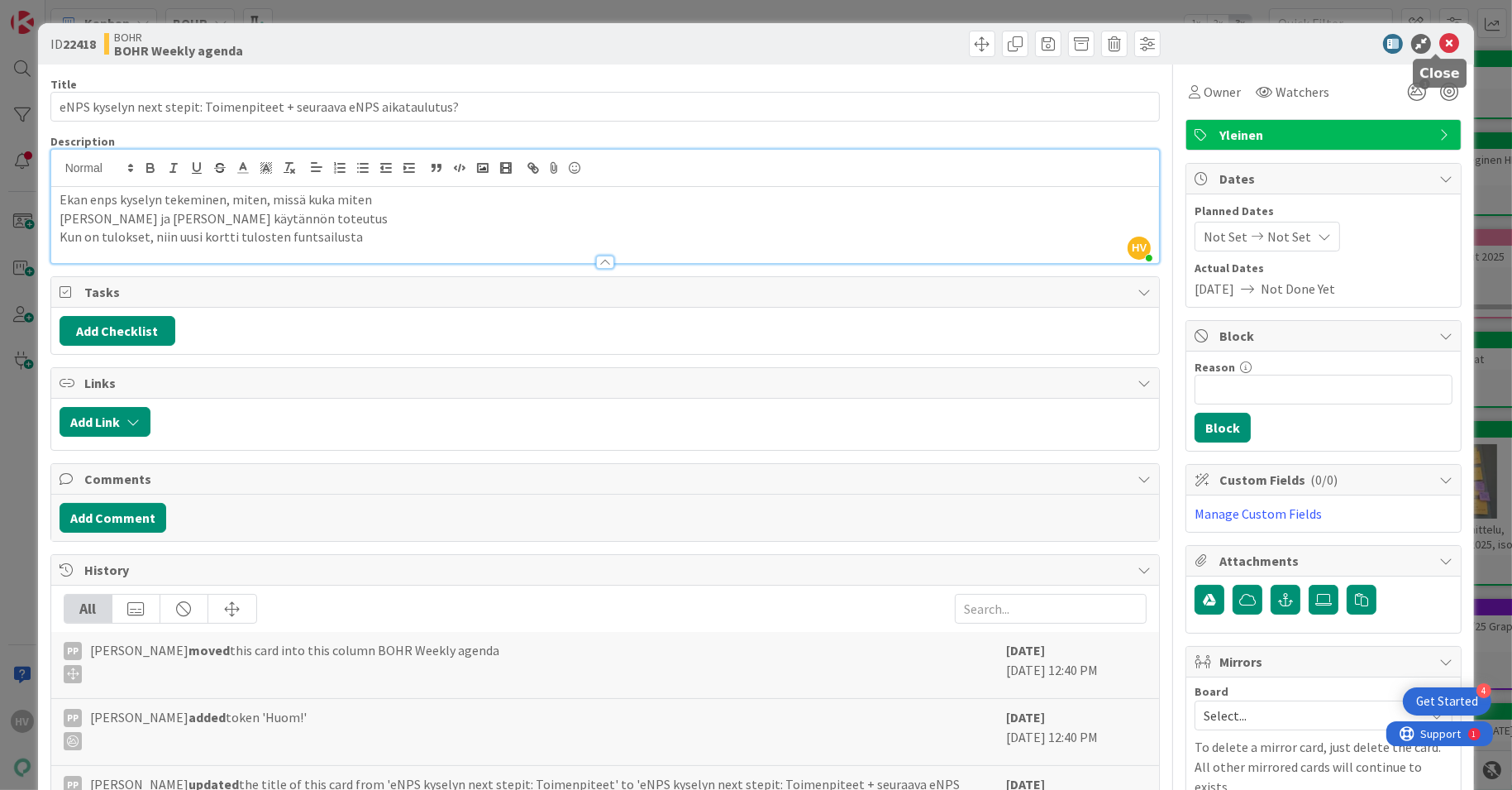
click at [1439, 41] on icon at bounding box center [1449, 44] width 20 height 20
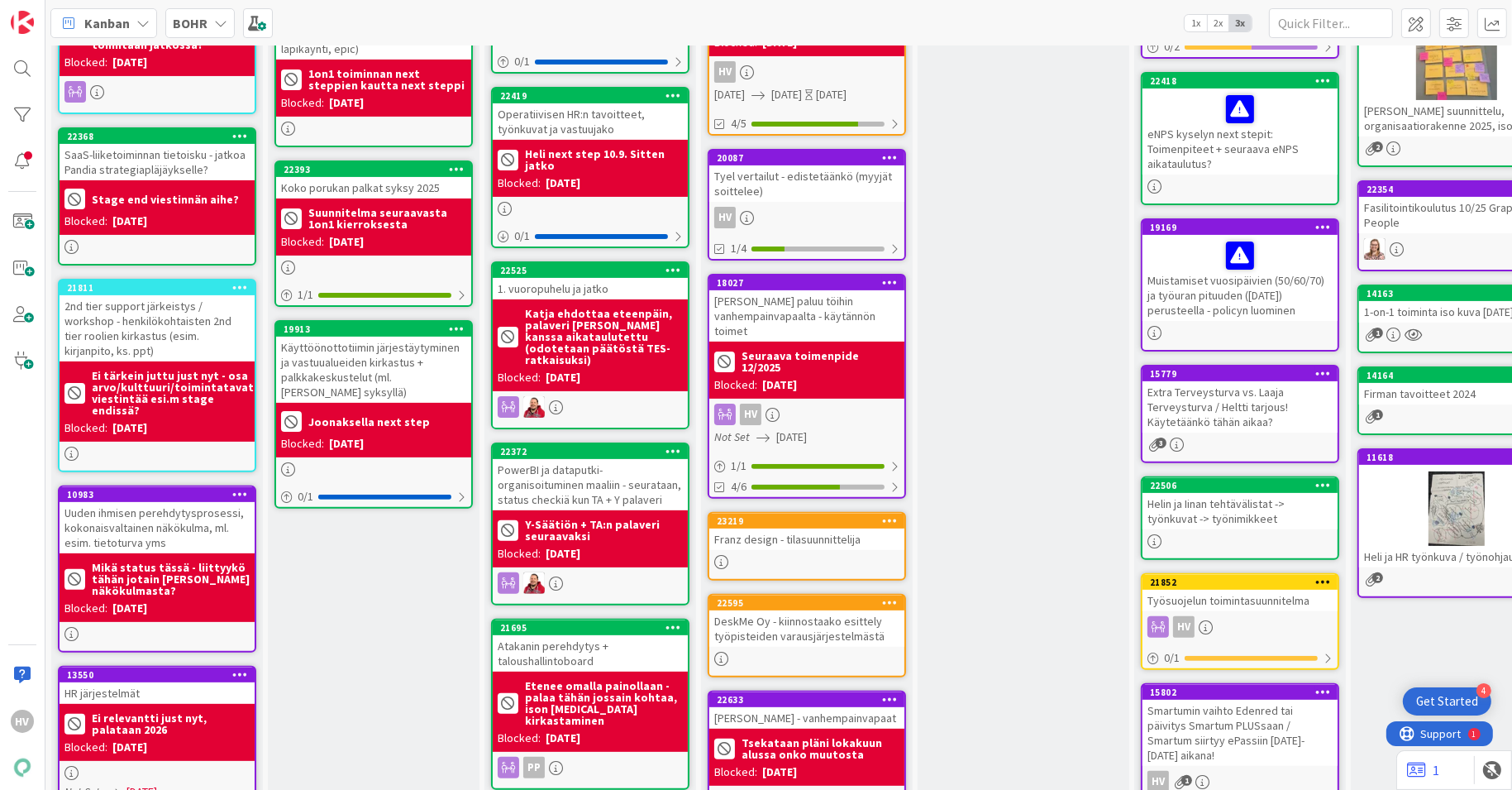
scroll to position [521, 0]
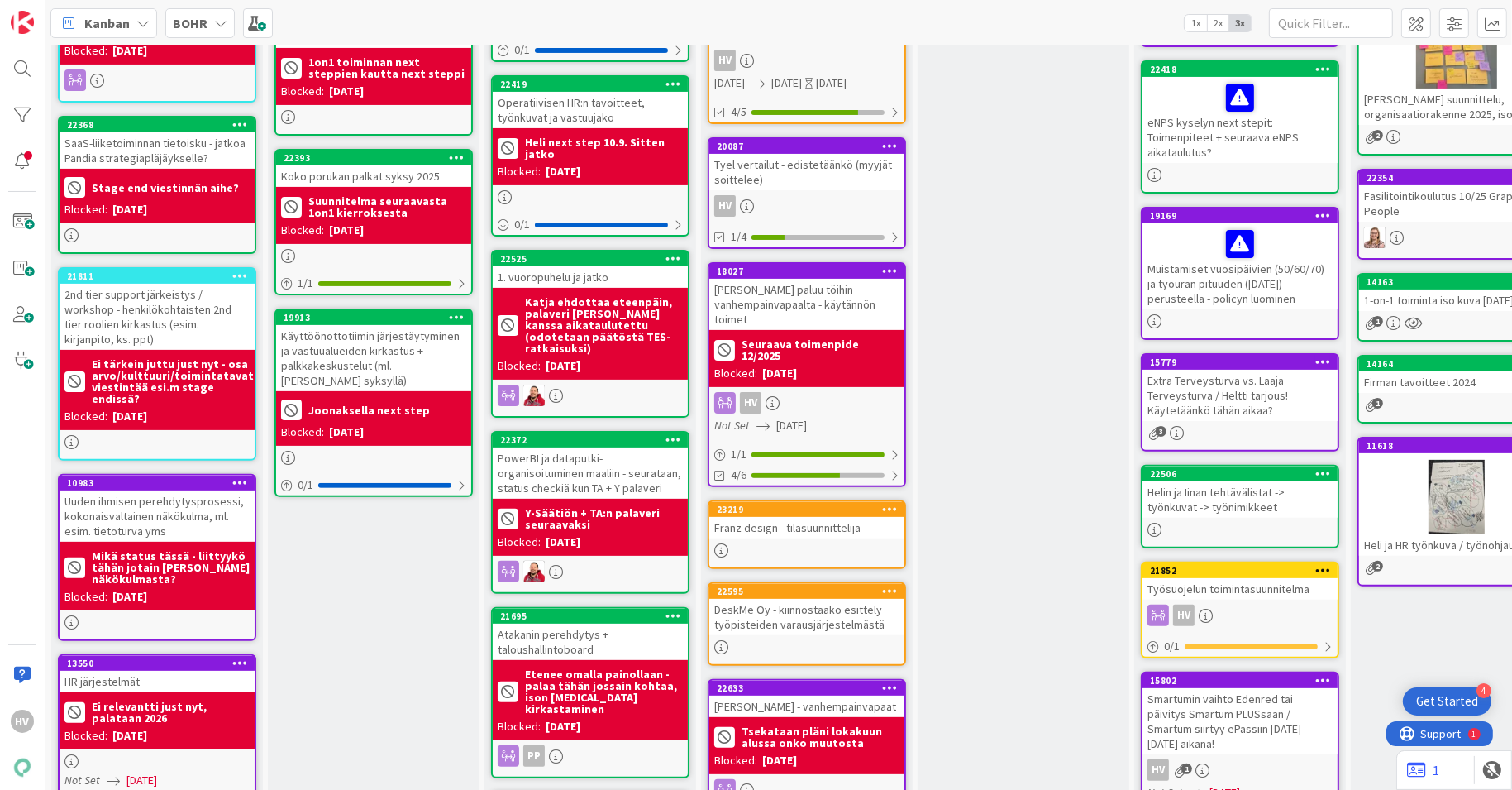
click at [1257, 586] on div "Työsuojelun toimintasuunnitelma" at bounding box center [1239, 589] width 195 height 22
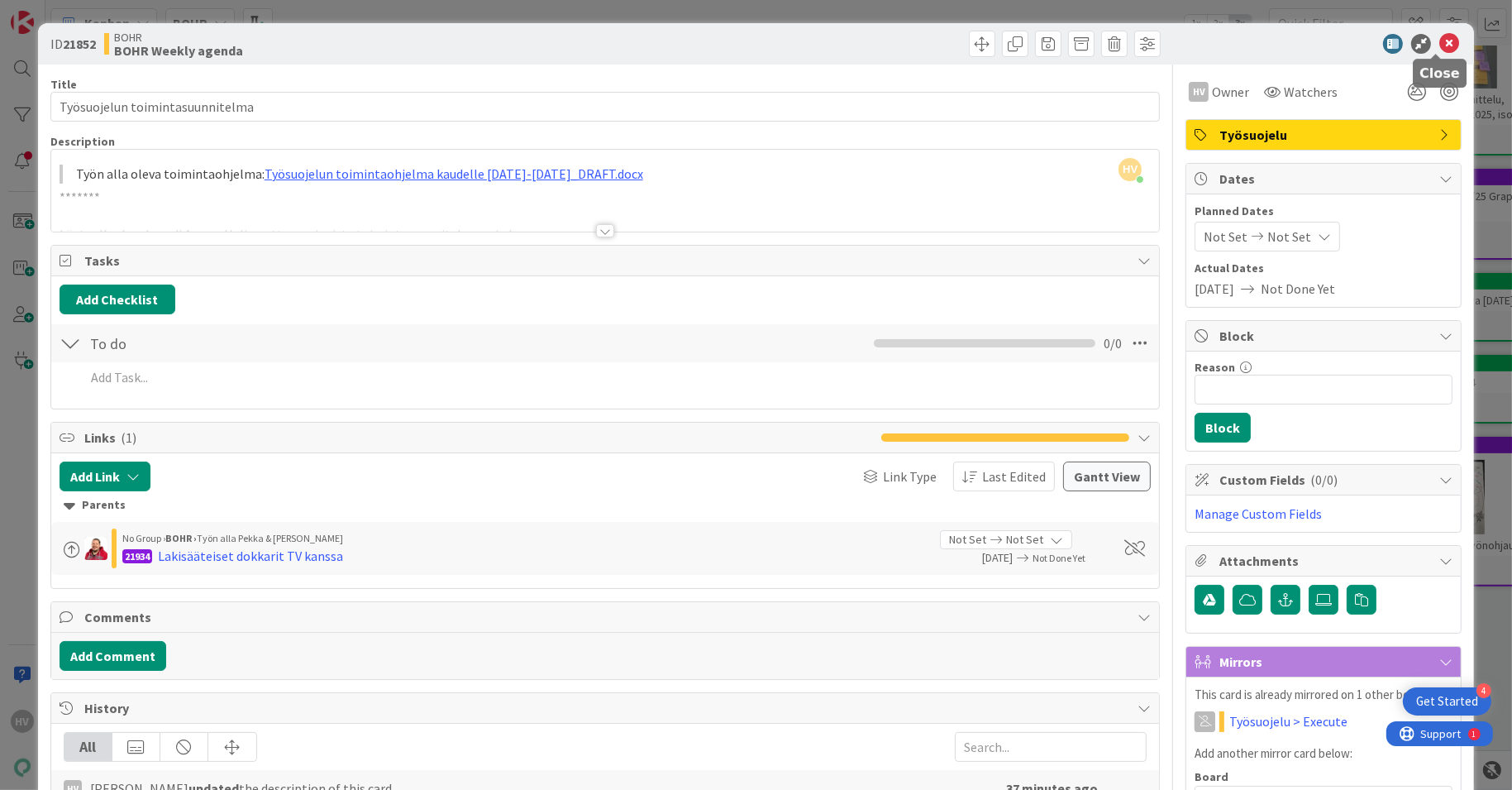
click at [1439, 41] on icon at bounding box center [1449, 44] width 20 height 20
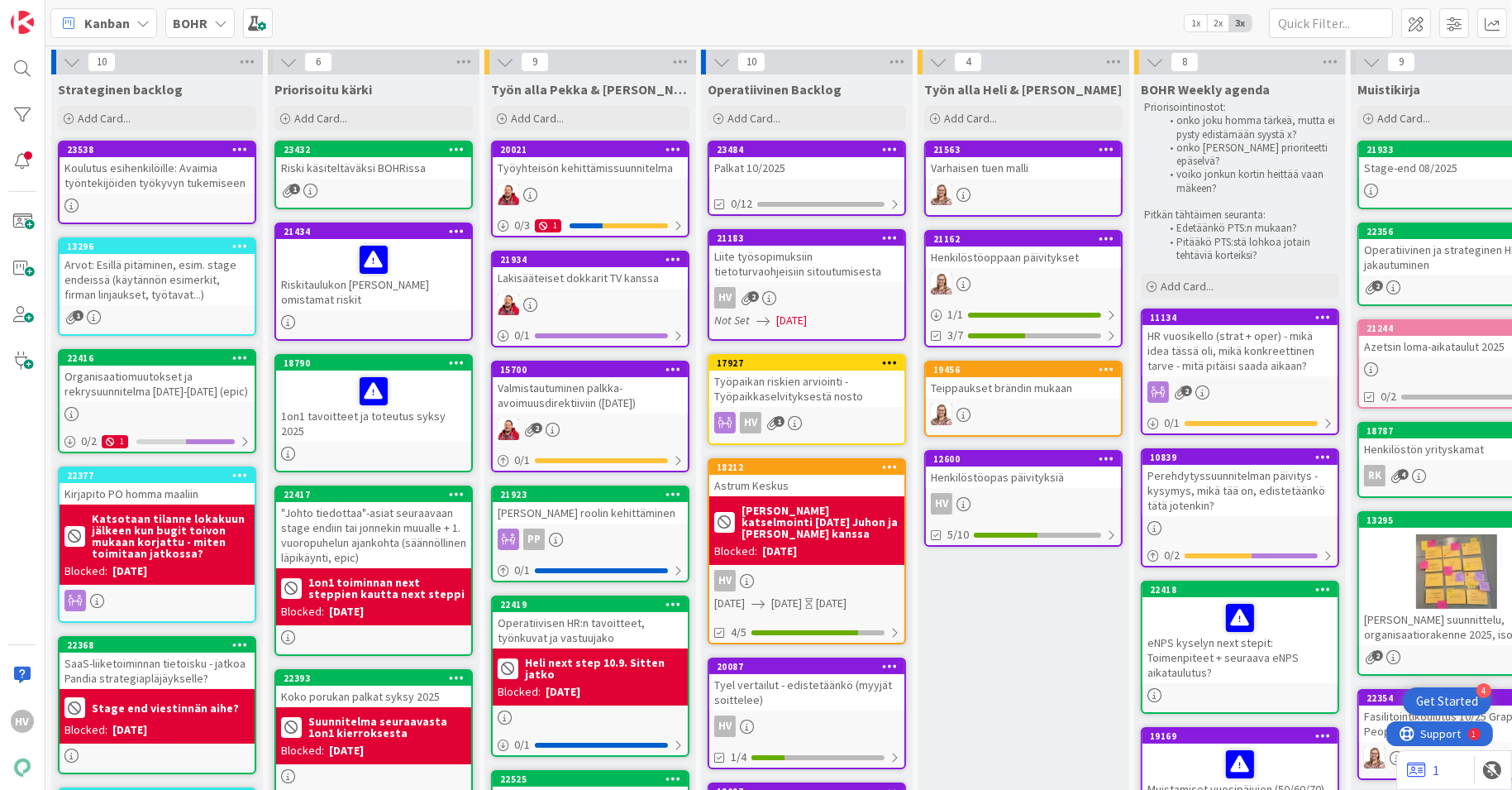
click at [227, 27] on div "BOHR" at bounding box center [199, 23] width 69 height 30
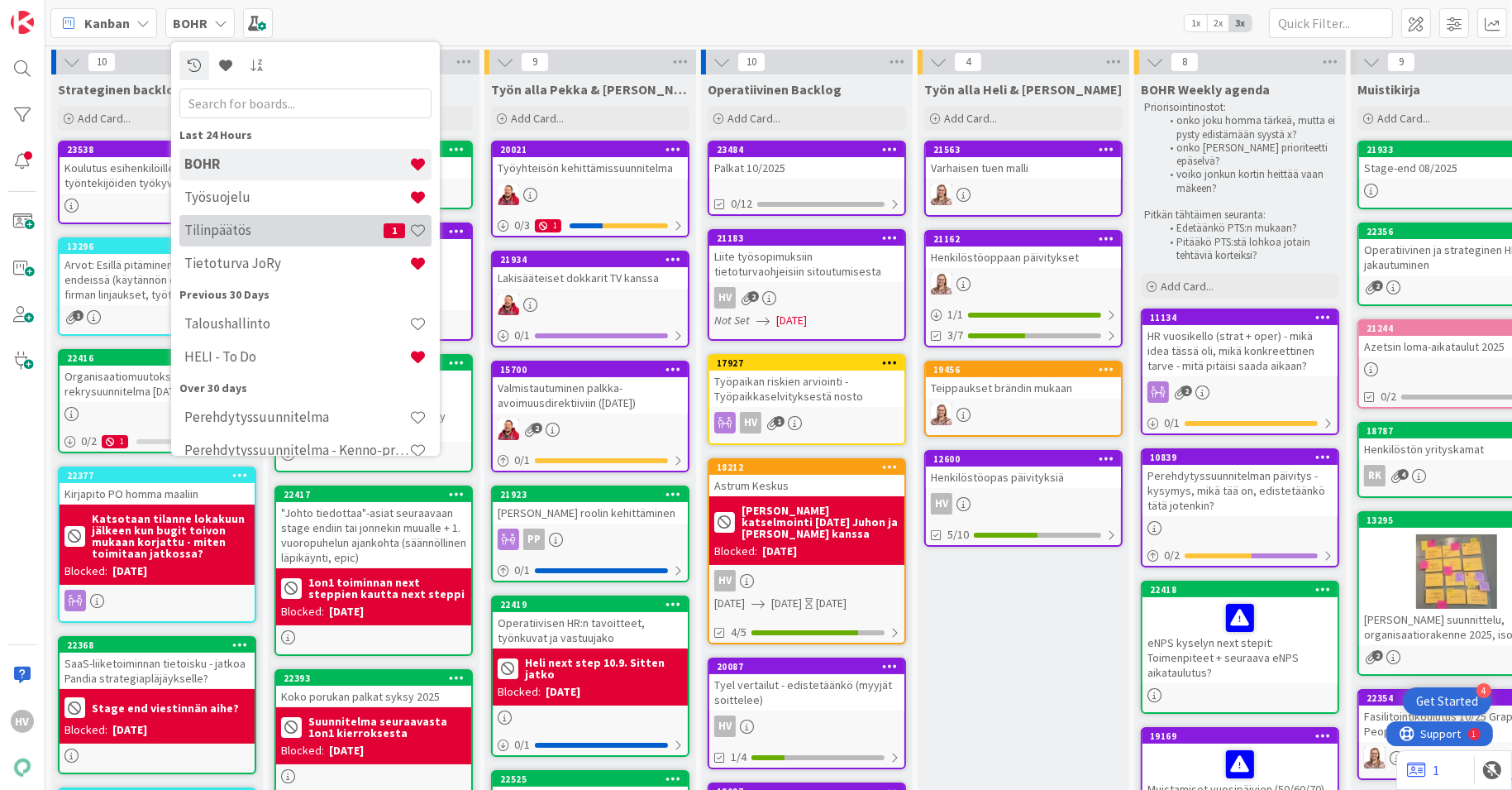
click at [211, 223] on h4 "Tilinpäätös" at bounding box center [284, 229] width 199 height 17
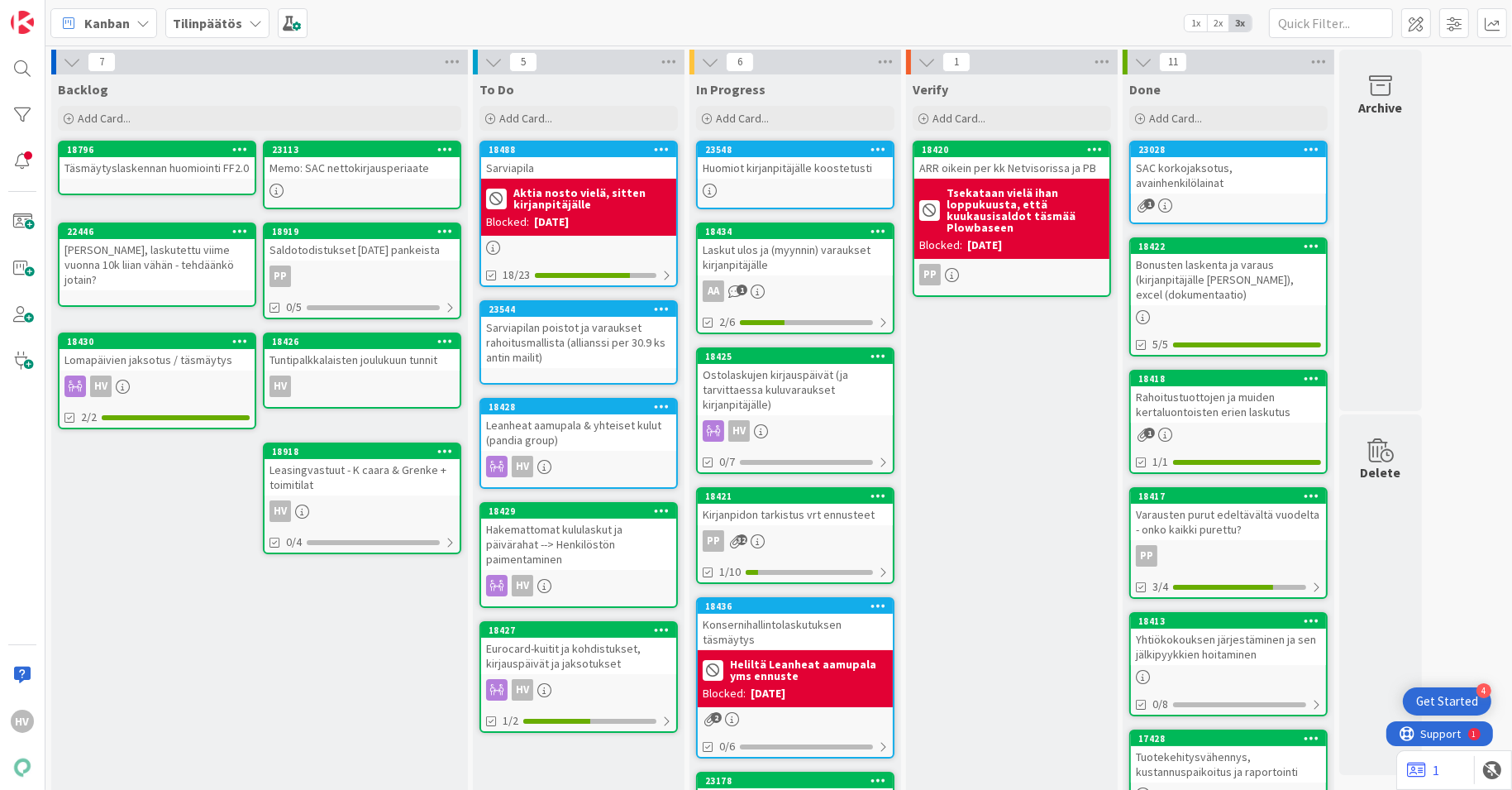
click at [254, 27] on icon at bounding box center [255, 23] width 13 height 13
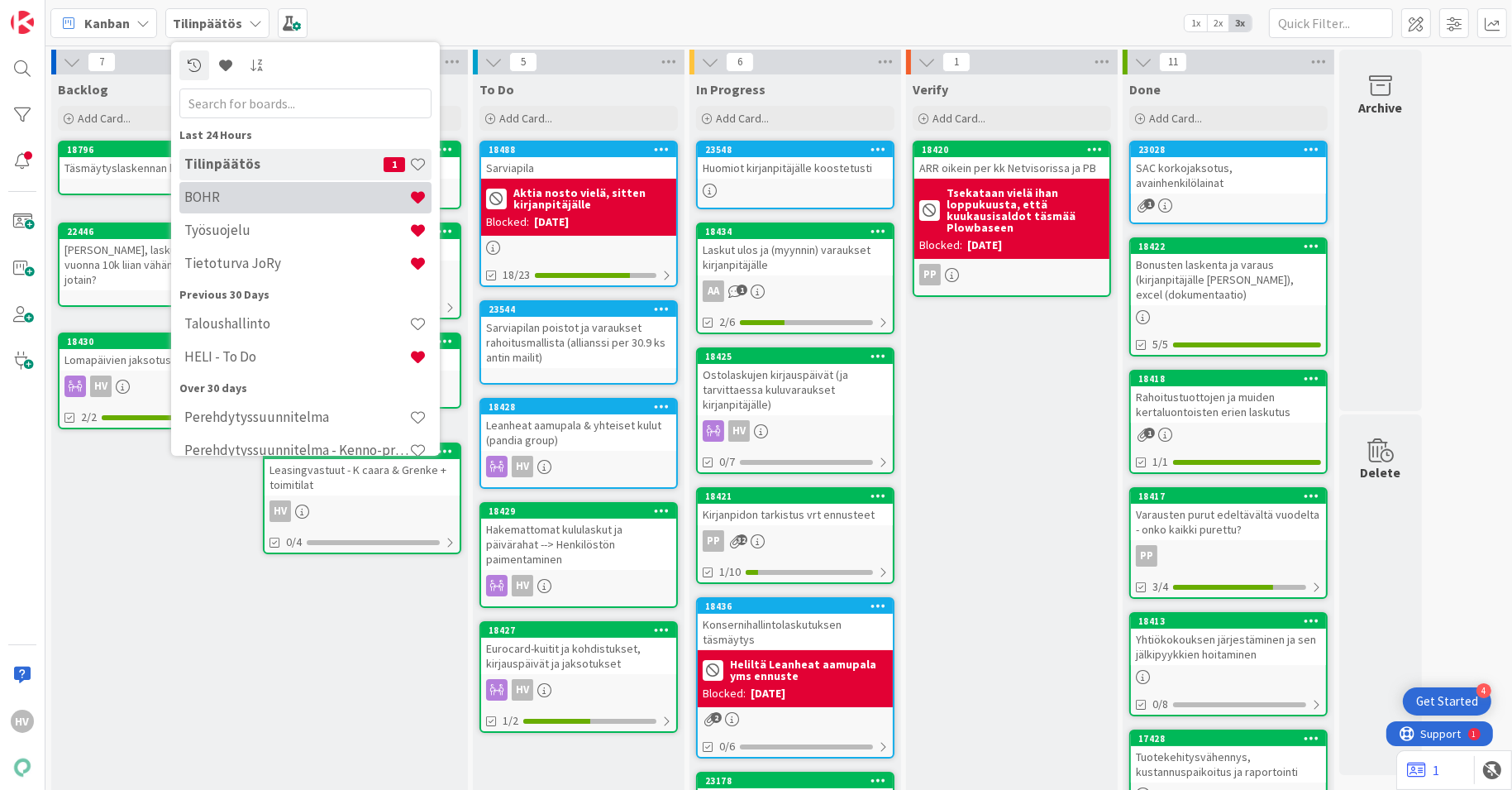
click at [221, 190] on h4 "BOHR" at bounding box center [296, 197] width 225 height 17
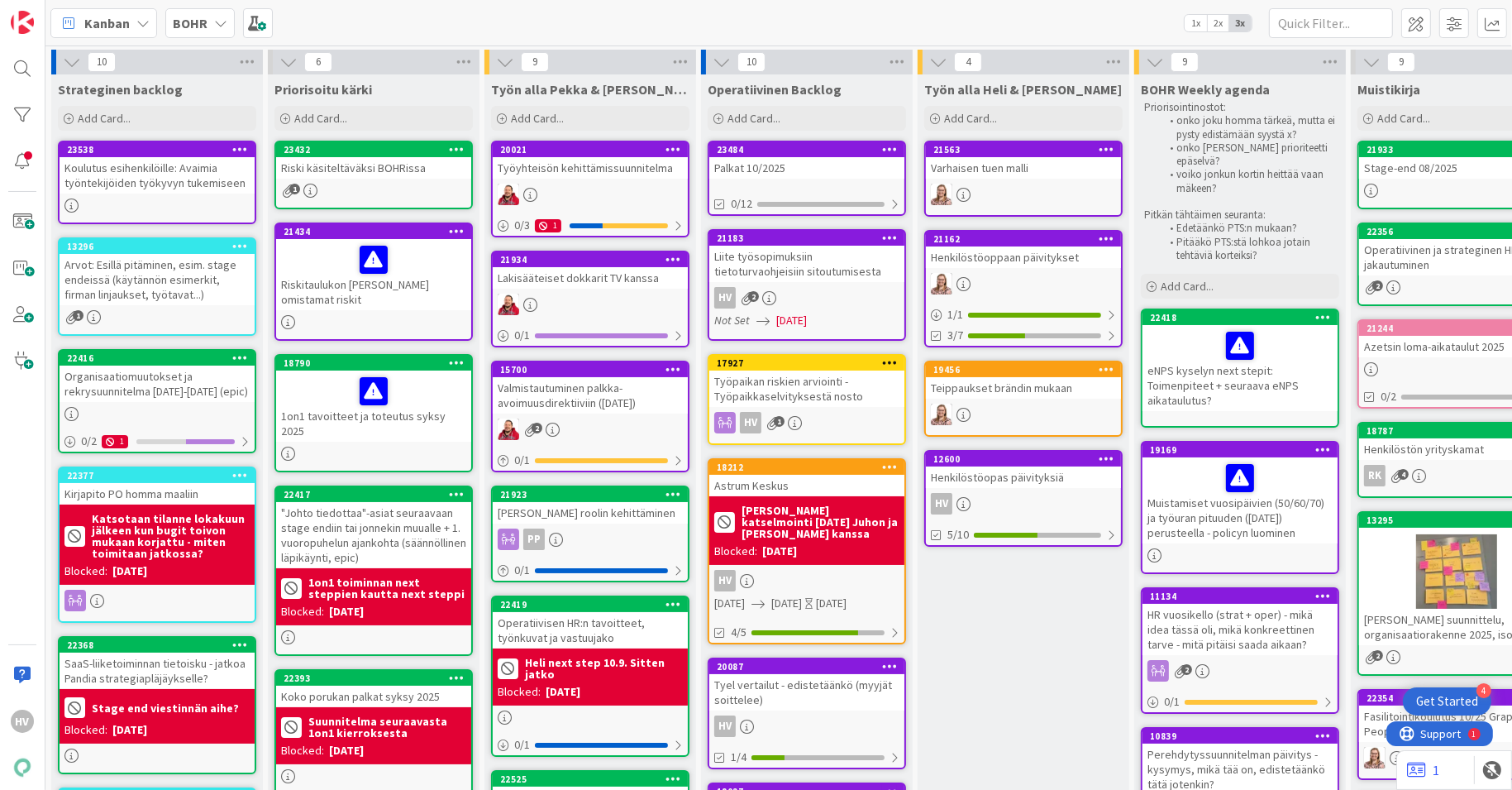
click at [214, 174] on div "Koulutus esihenkilöille: Avaimia työntekijöiden työkyvyn tukemiseen" at bounding box center [157, 176] width 195 height 37
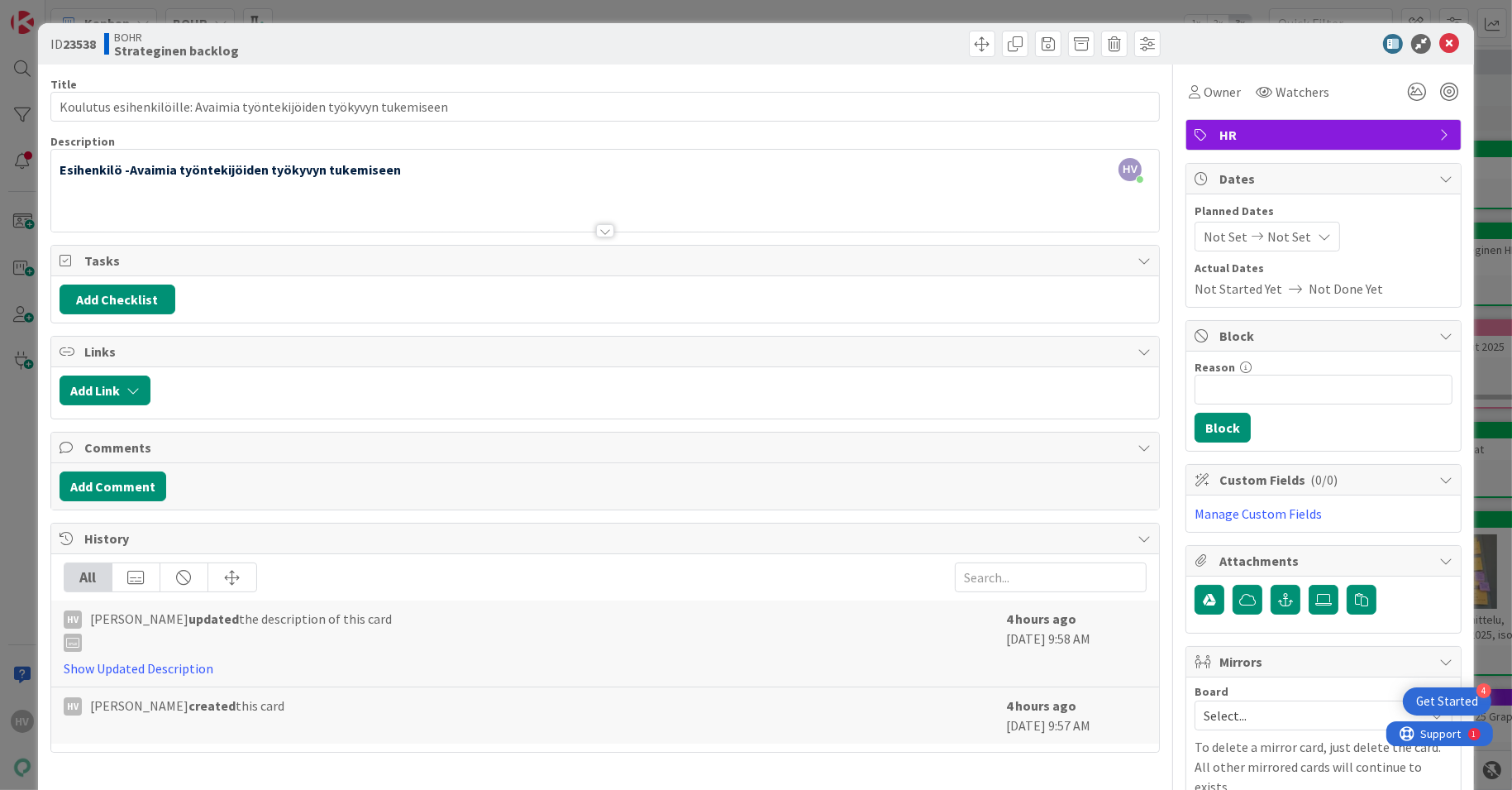
click at [602, 229] on div at bounding box center [604, 230] width 18 height 13
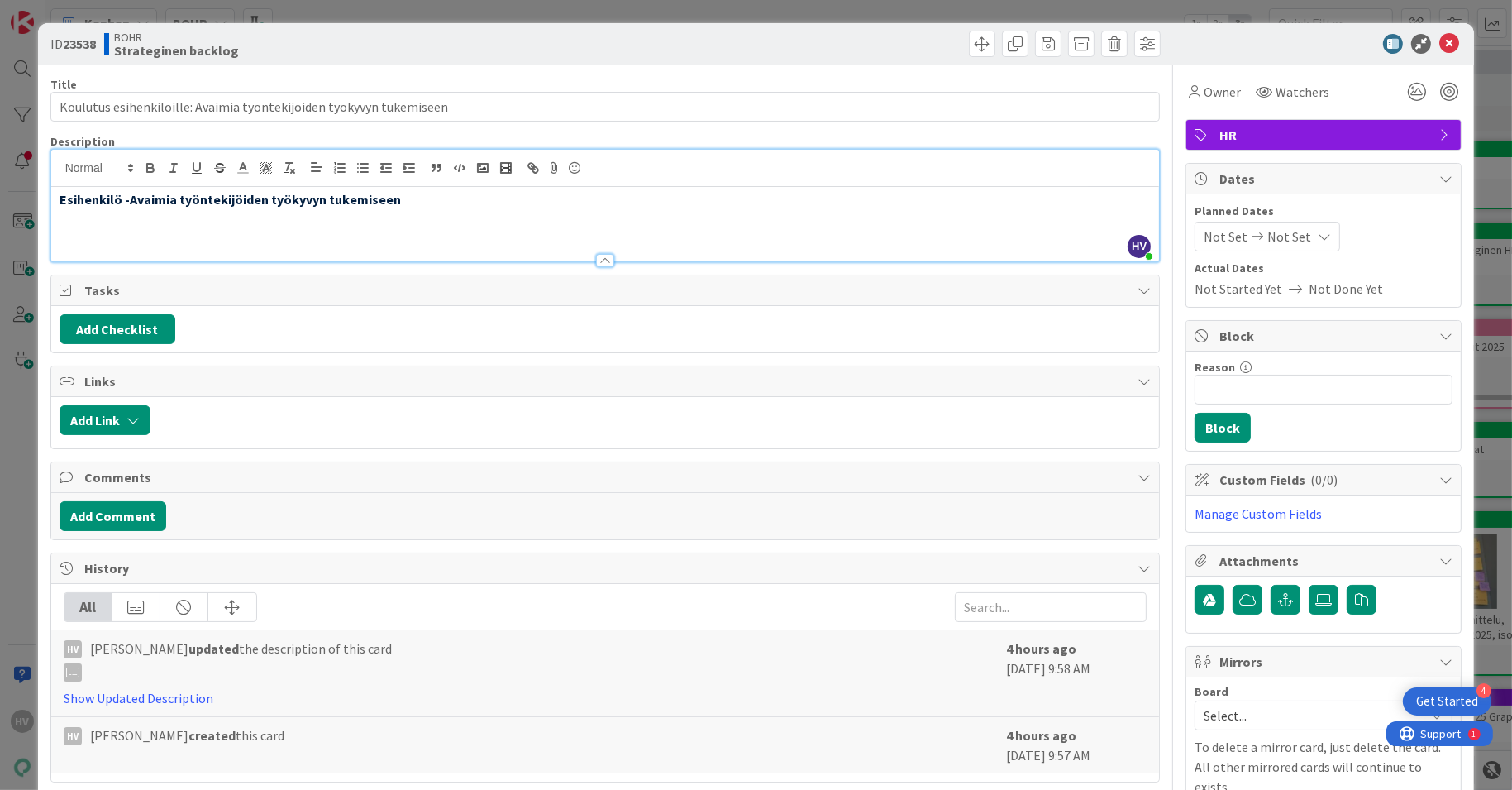
click at [100, 240] on div "Esihenkilö -Avaimia työntekijöiden työkyvyn tukemiseen" at bounding box center [606, 224] width 1109 height 74
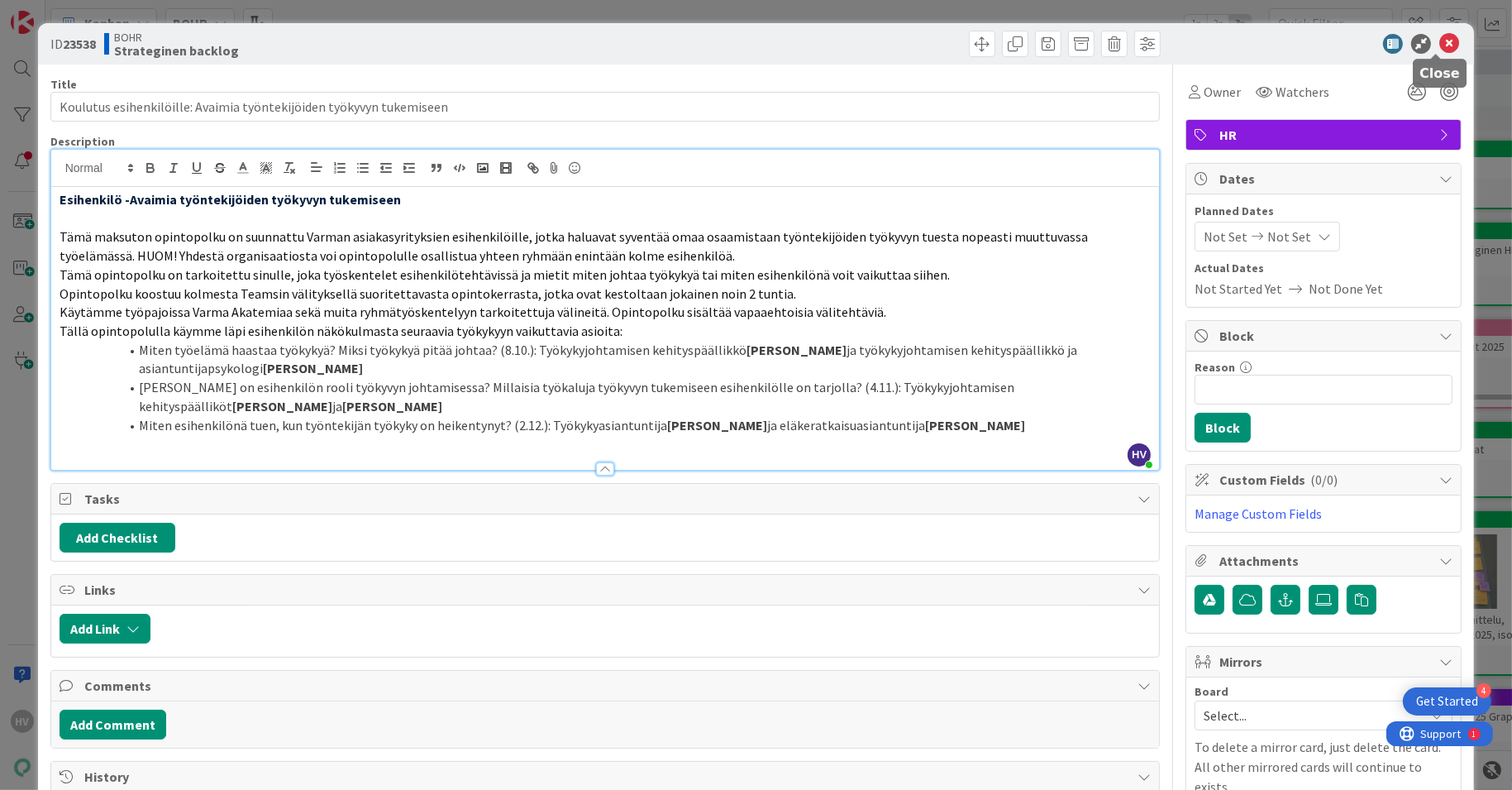
click at [1439, 41] on icon at bounding box center [1449, 44] width 20 height 20
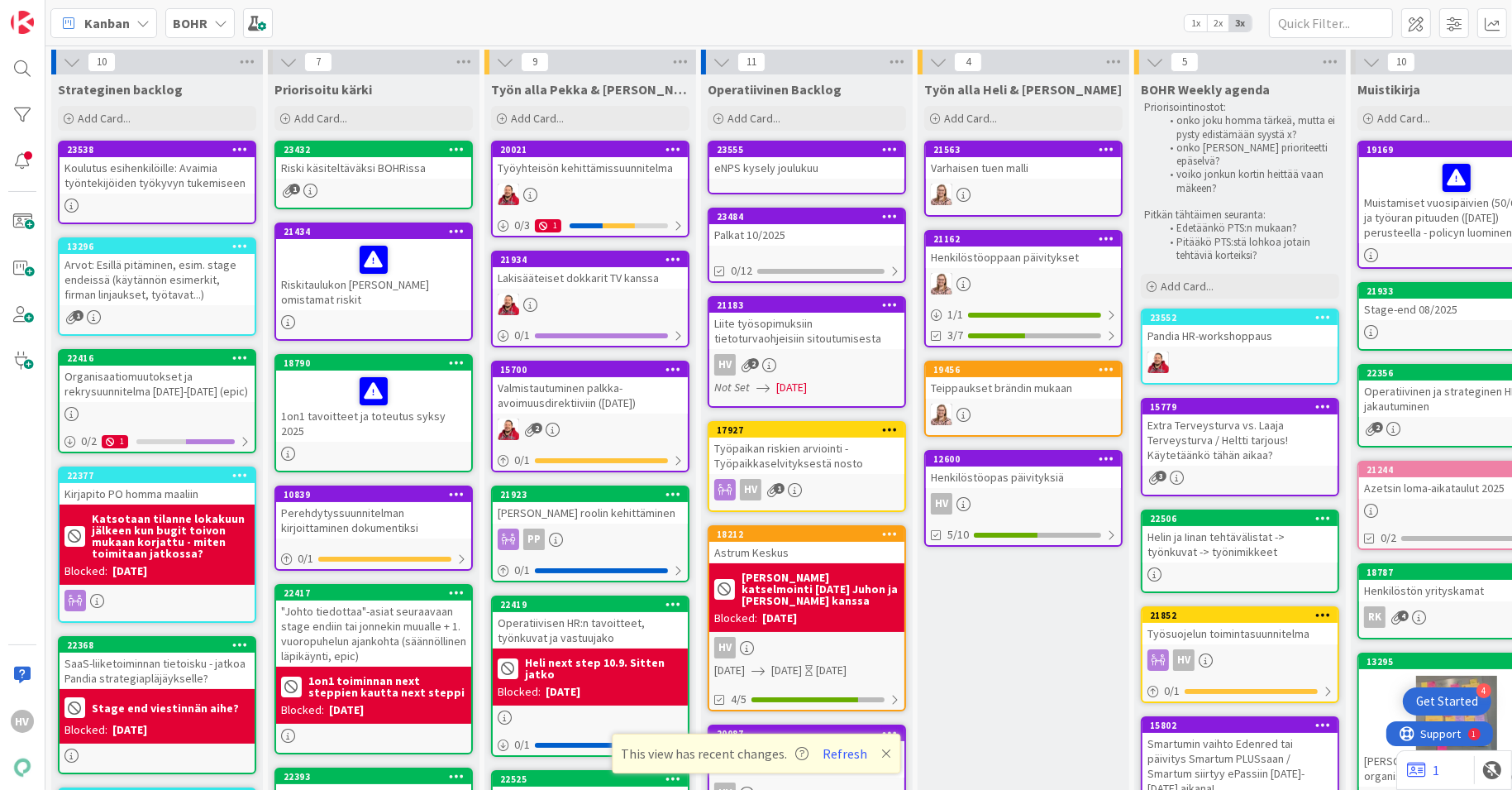
scroll to position [639, 0]
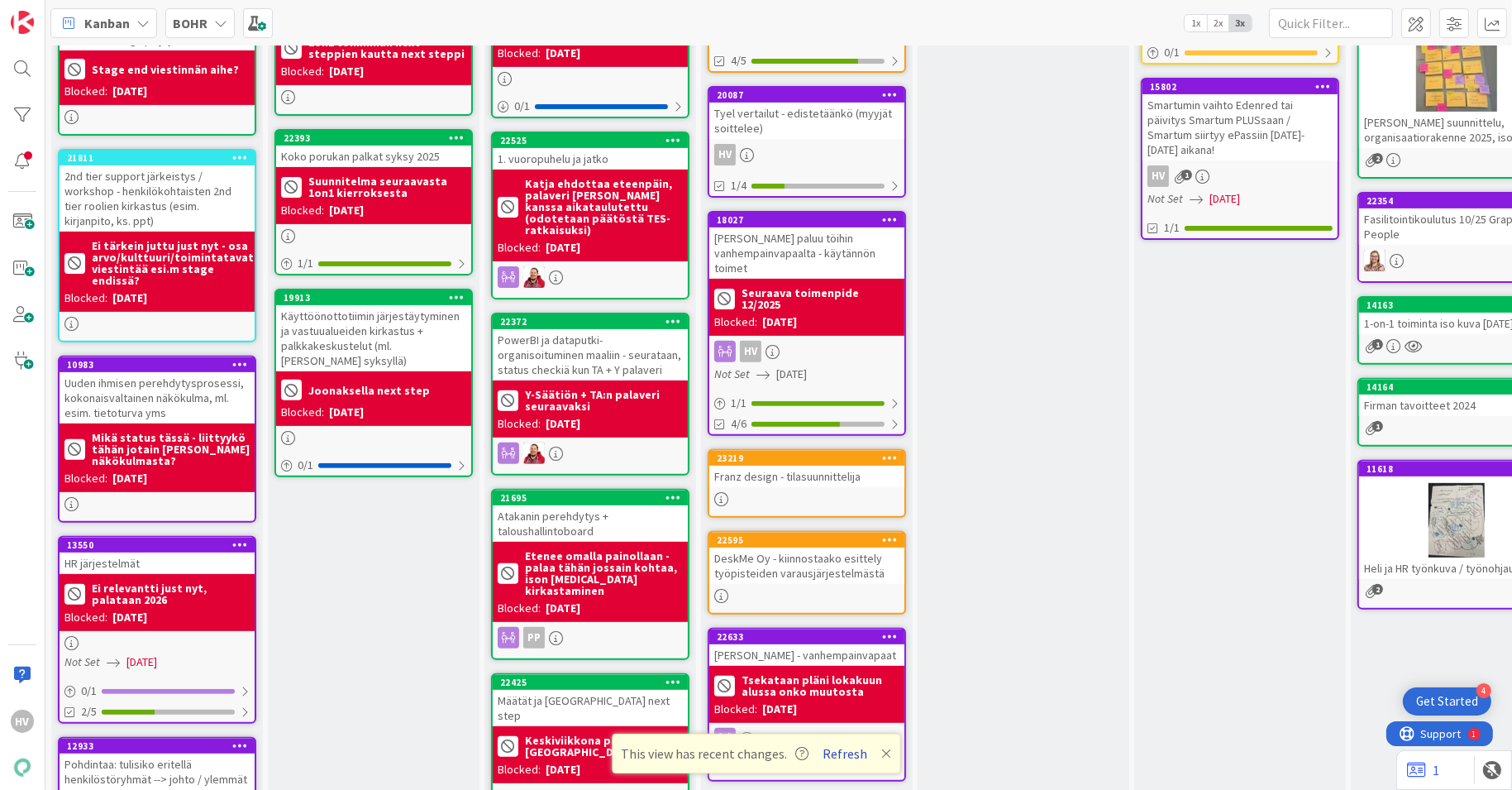
click at [845, 753] on button "Refresh" at bounding box center [845, 753] width 56 height 22
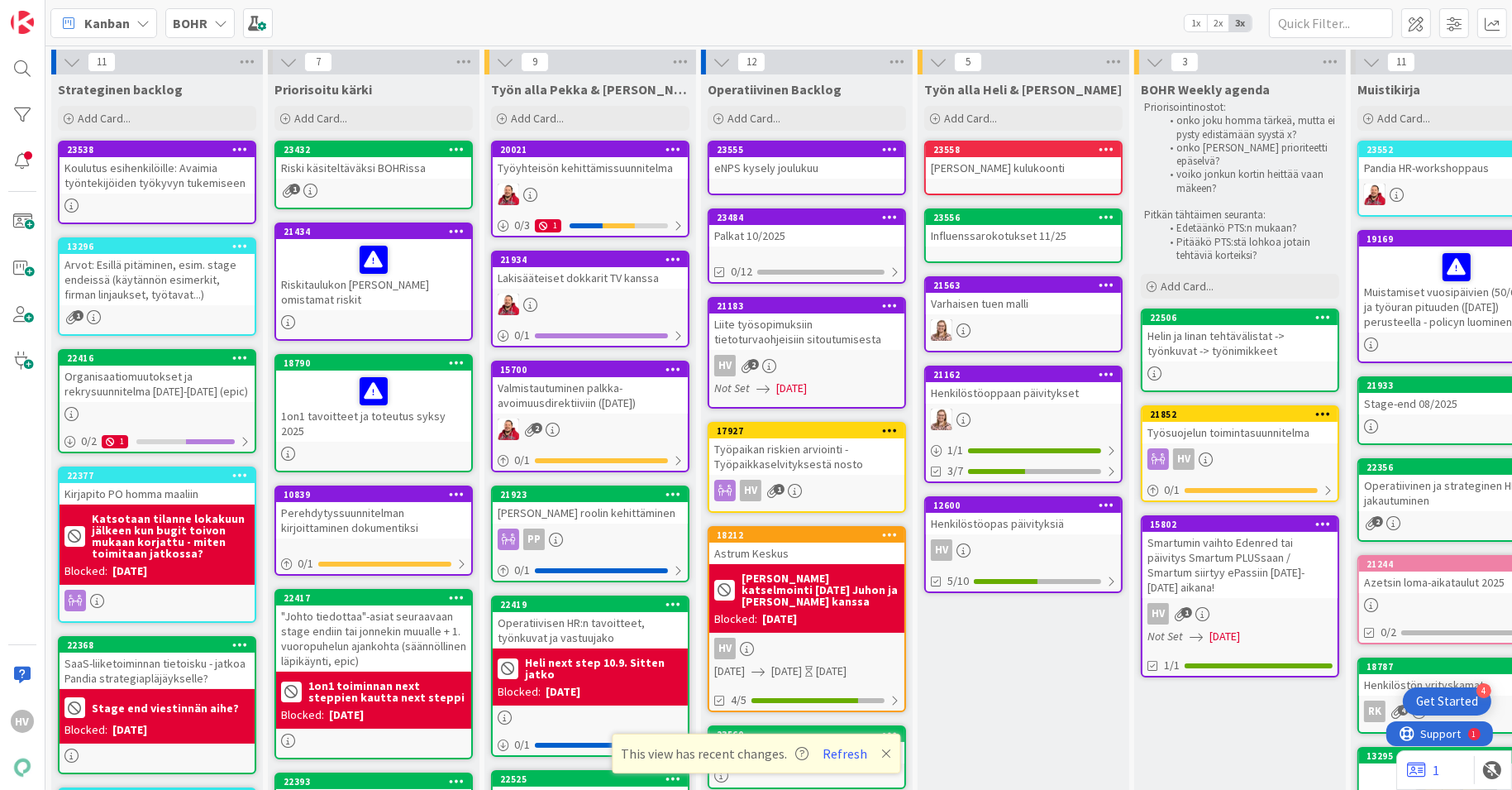
click at [204, 15] on b "BOHR" at bounding box center [191, 23] width 35 height 17
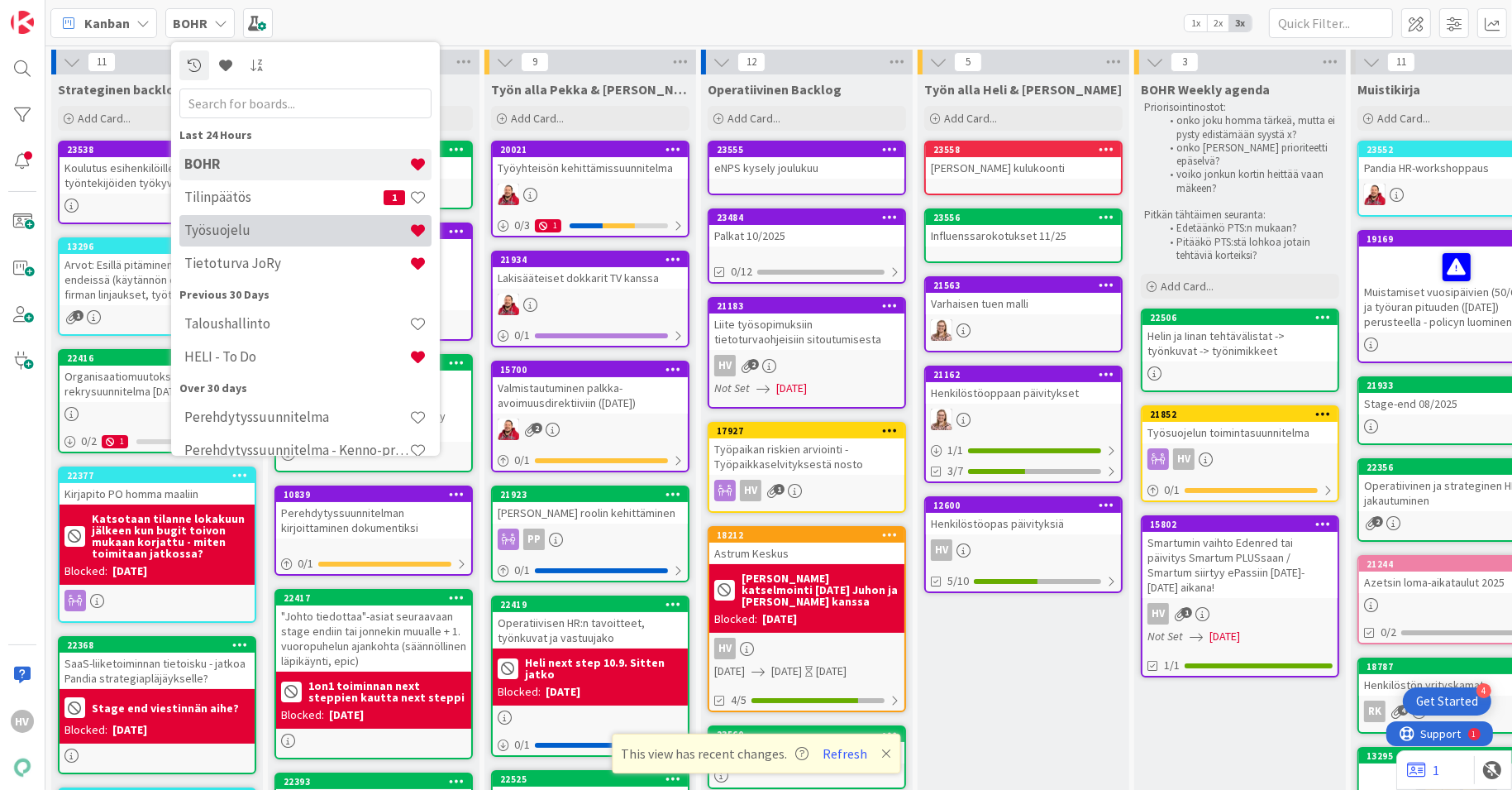
click at [240, 233] on h4 "Työsuojelu" at bounding box center [296, 229] width 225 height 17
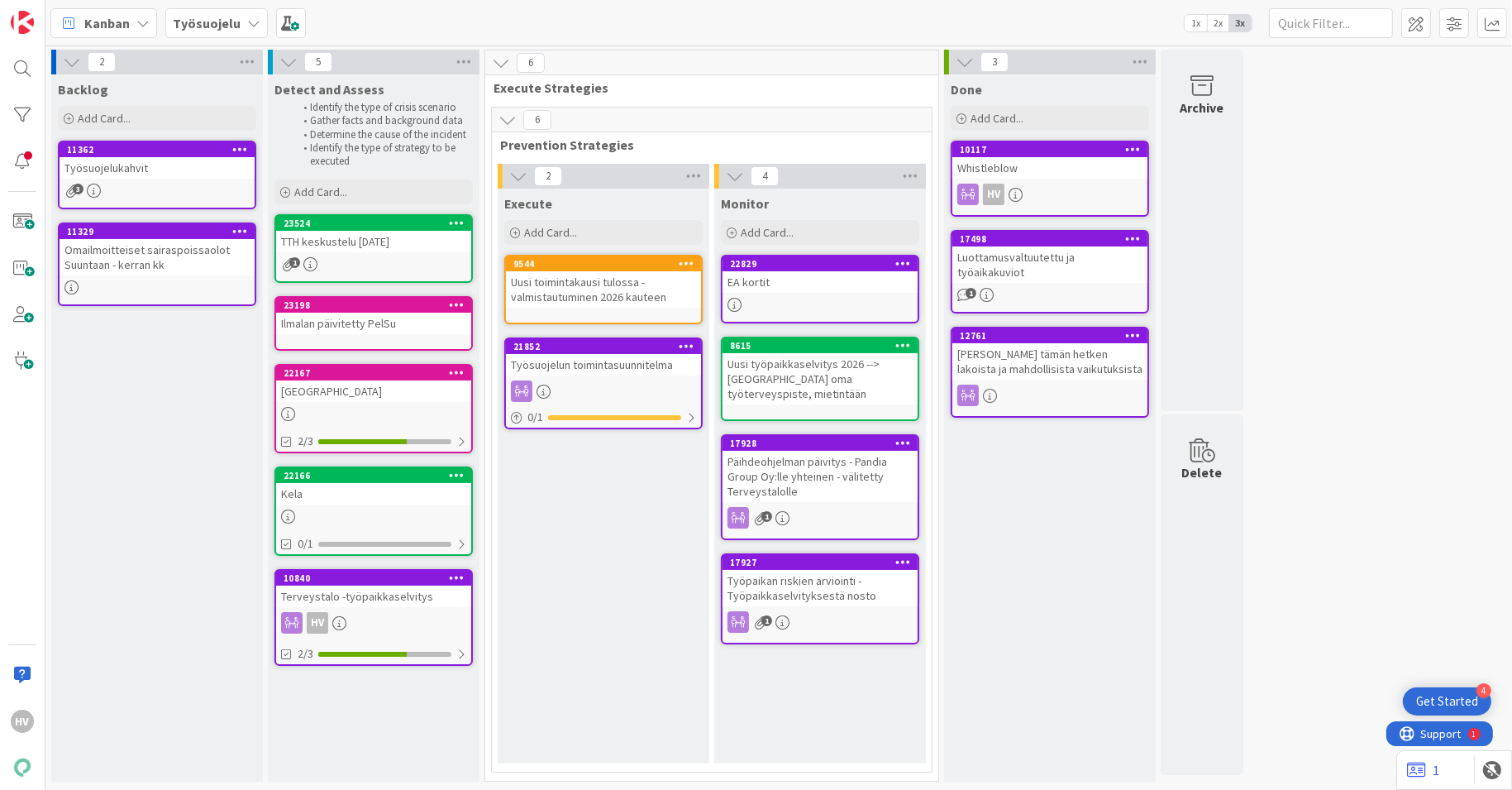
click at [212, 21] on b "Työsuojelu" at bounding box center [207, 23] width 68 height 17
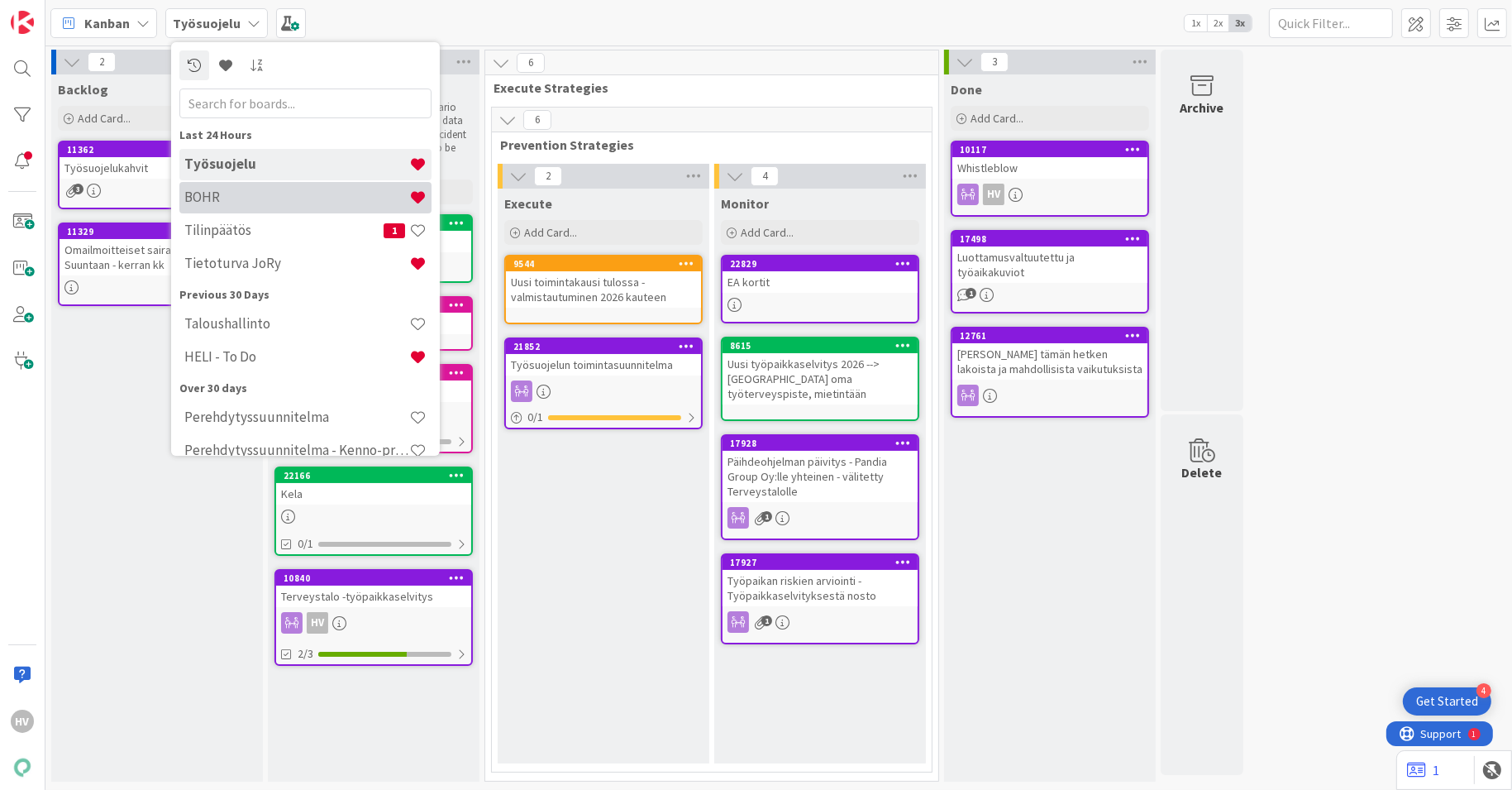
click at [213, 199] on h4 "BOHR" at bounding box center [296, 197] width 225 height 17
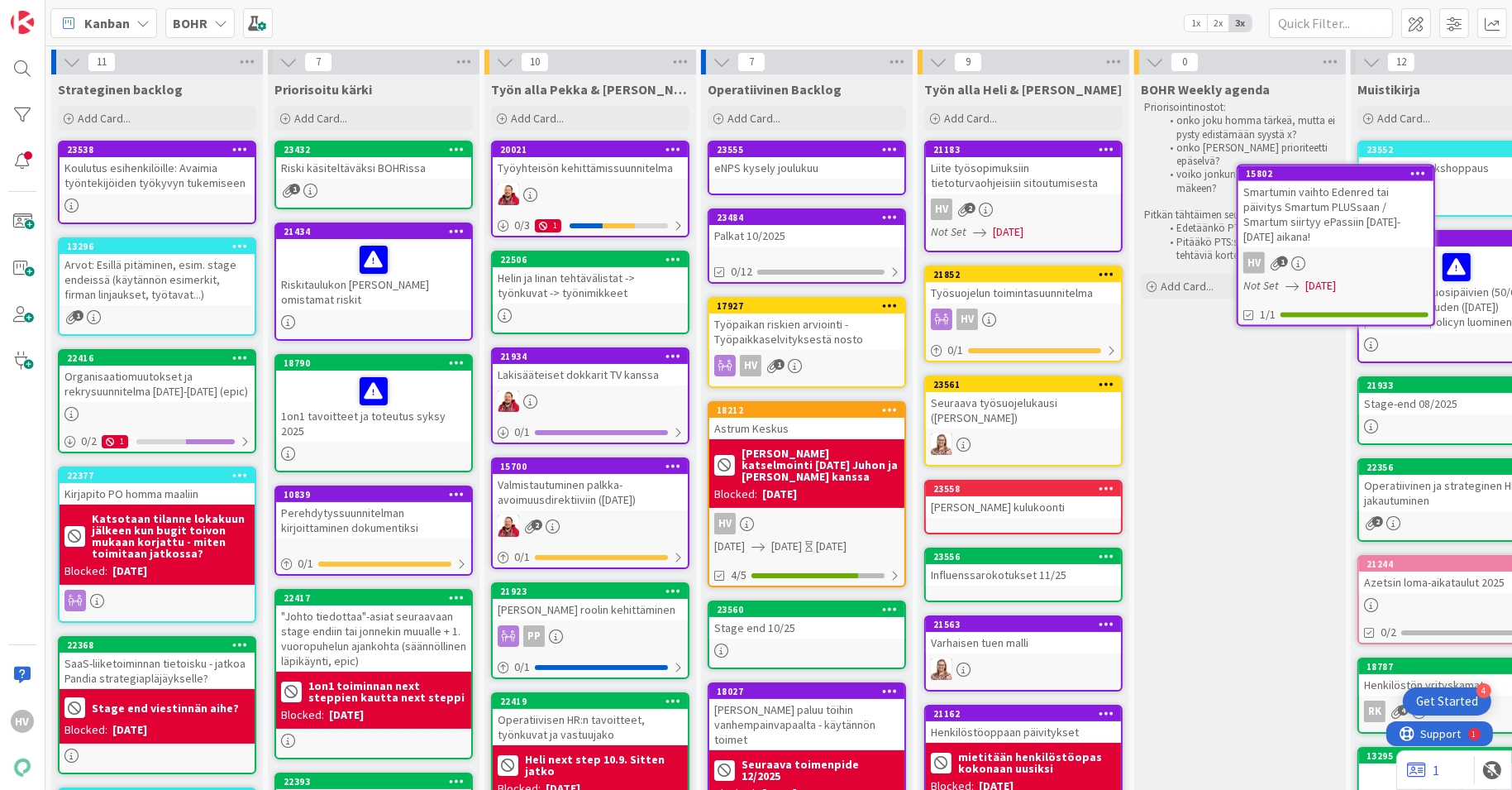
scroll to position [0, 30]
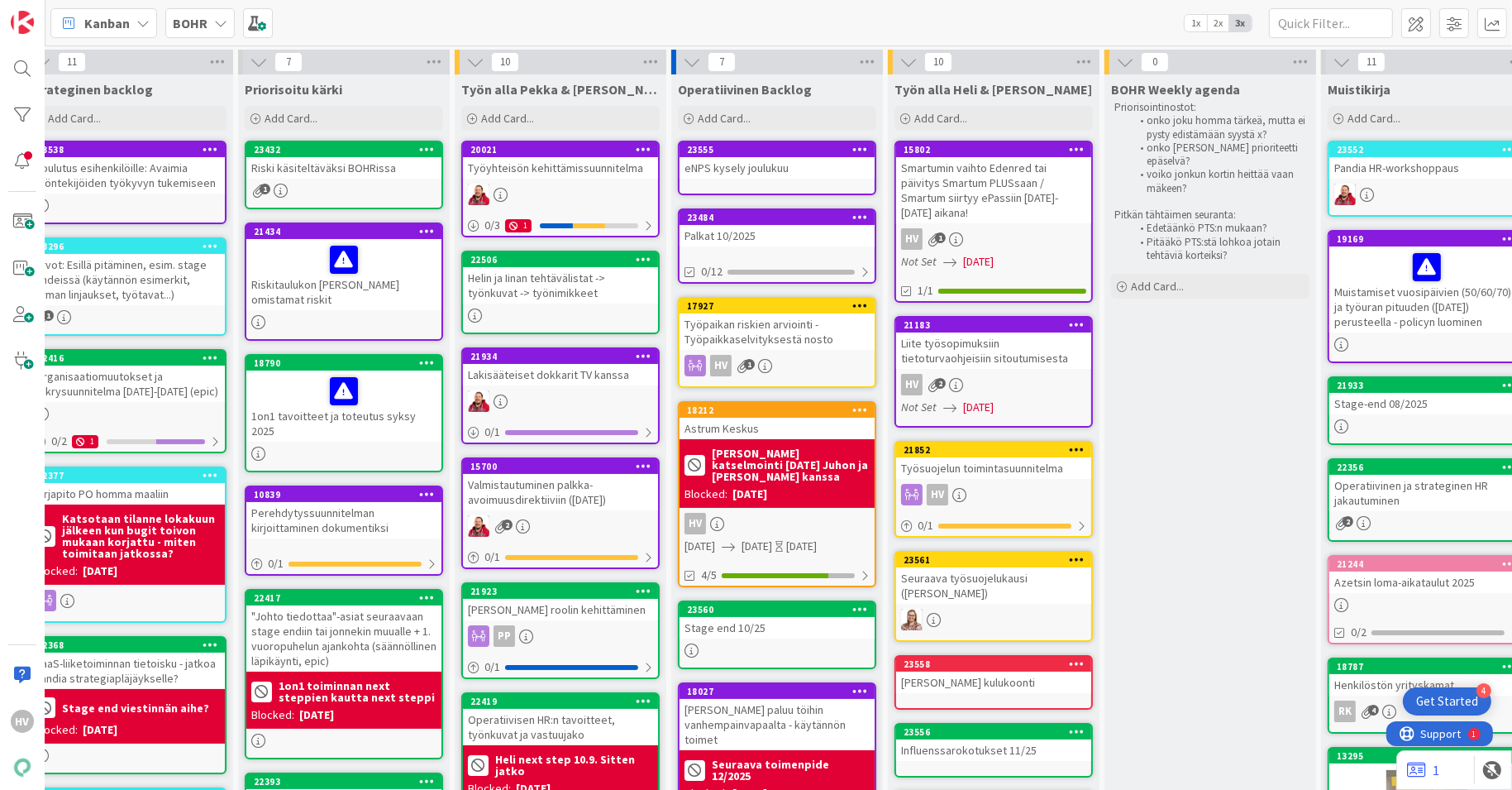
click at [1000, 158] on div "Smartumin vaihto Edenred tai päivitys Smartum PLUSsaan / Smartum siirtyy ePassi…" at bounding box center [993, 191] width 195 height 66
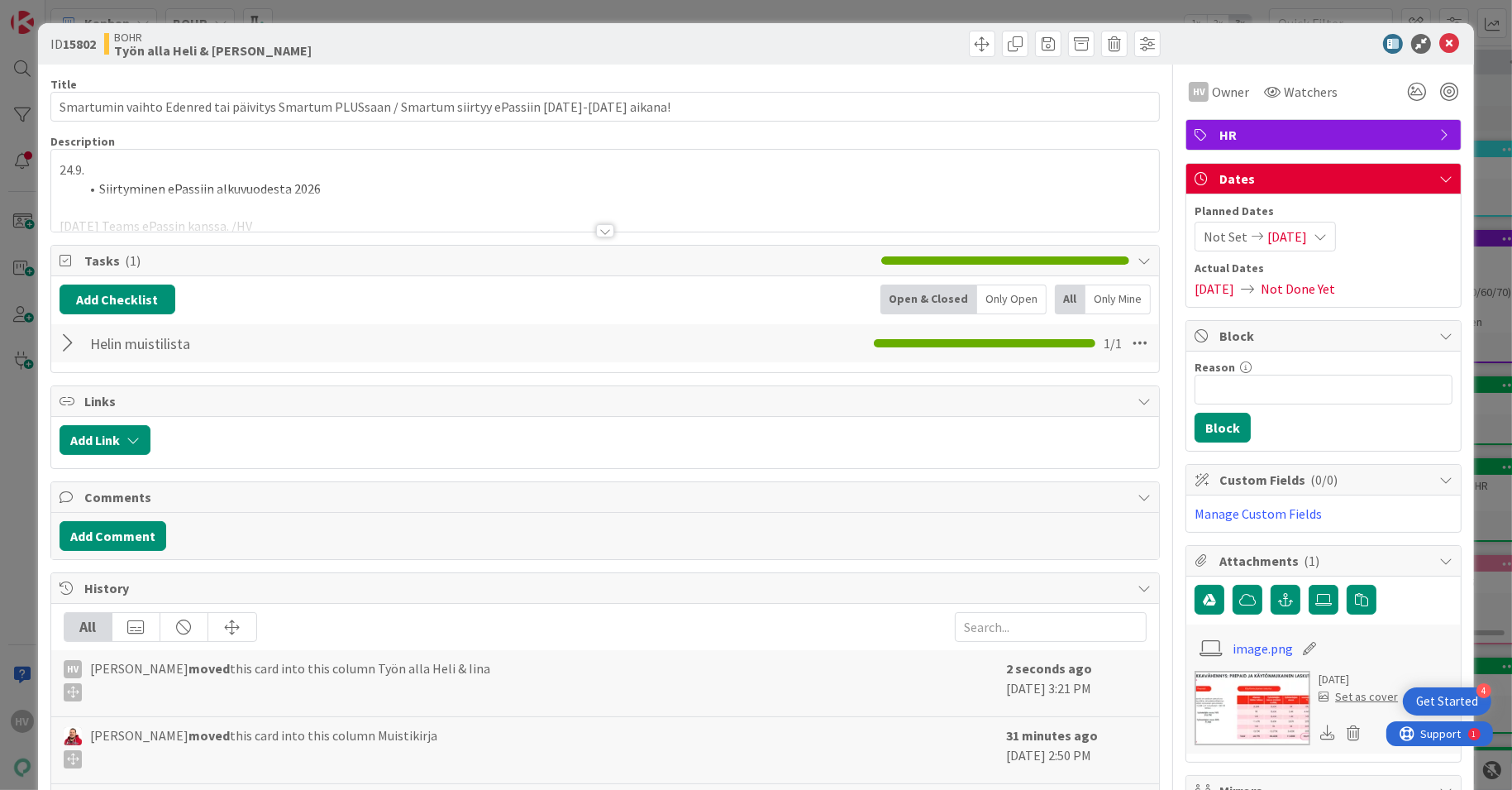
click at [333, 185] on div "**********" at bounding box center [606, 191] width 1109 height 82
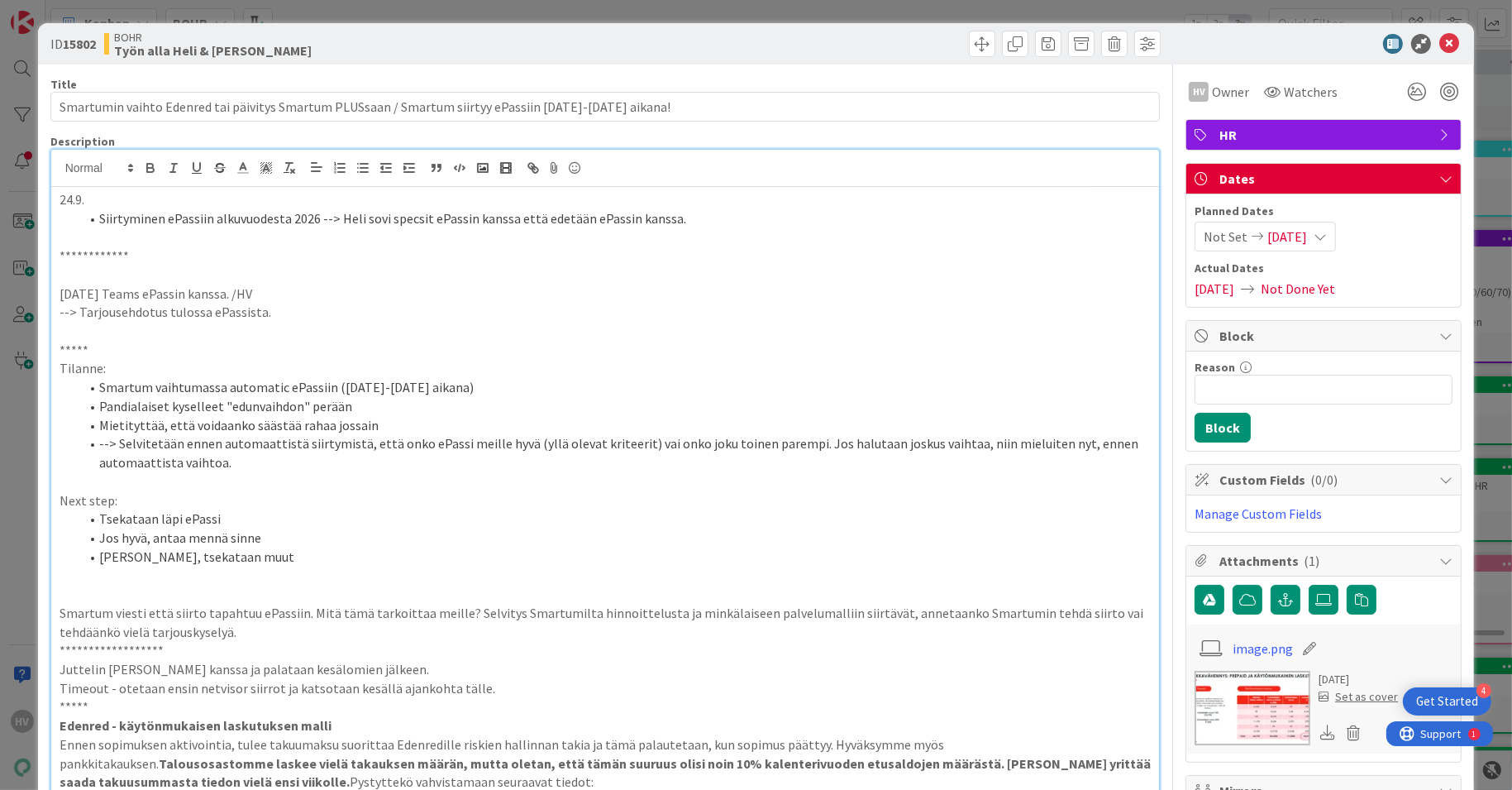
click at [598, 230] on p at bounding box center [605, 237] width 1092 height 19
click at [615, 223] on li "Siirtyminen ePassiin alkuvuodesta 2026 --> Heli sovi specsit ePassin kanssa ett…" at bounding box center [616, 219] width 1072 height 19
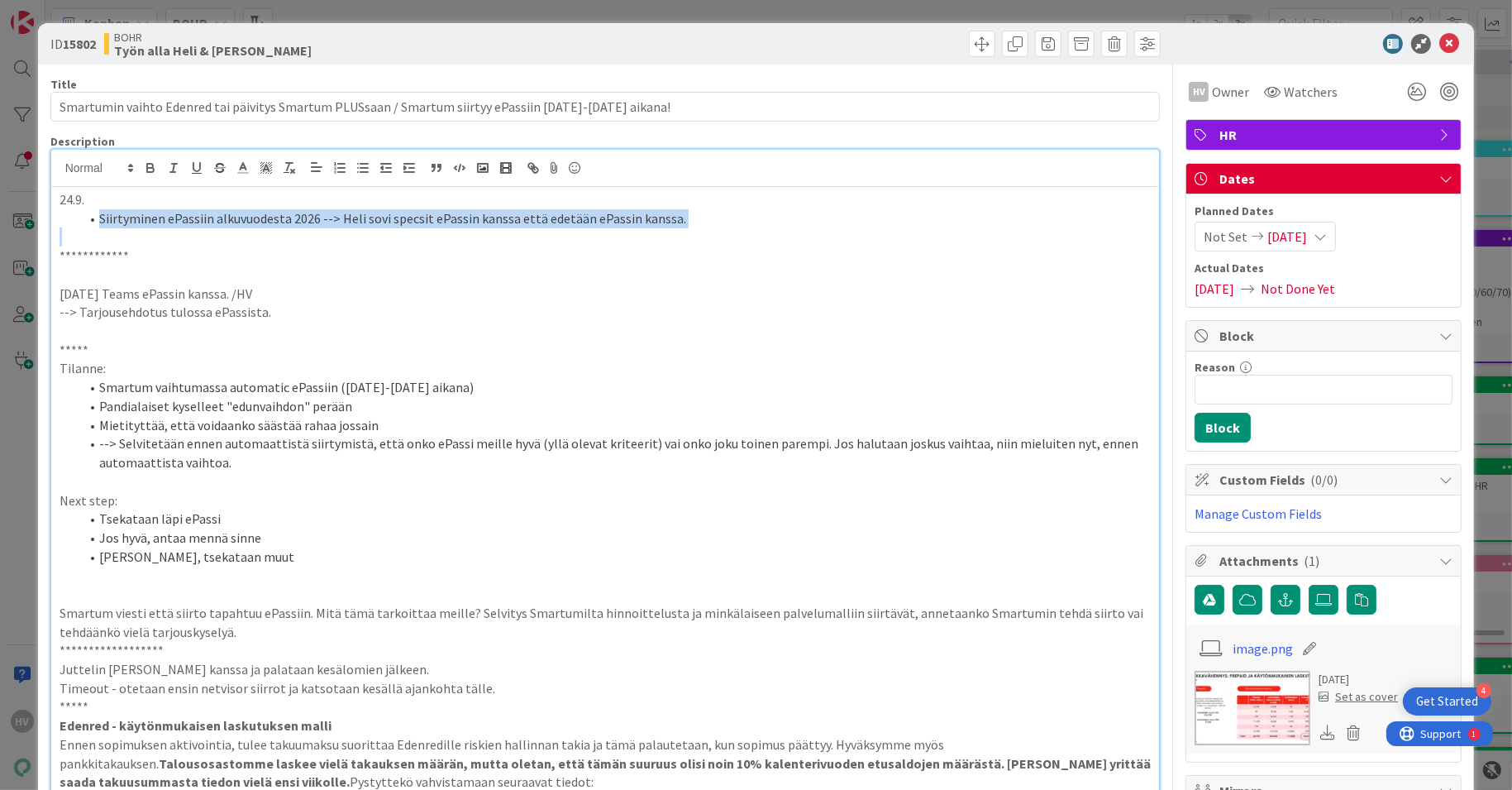
click at [615, 223] on li "Siirtyminen ePassiin alkuvuodesta 2026 --> Heli sovi specsit ePassin kanssa ett…" at bounding box center [616, 219] width 1072 height 19
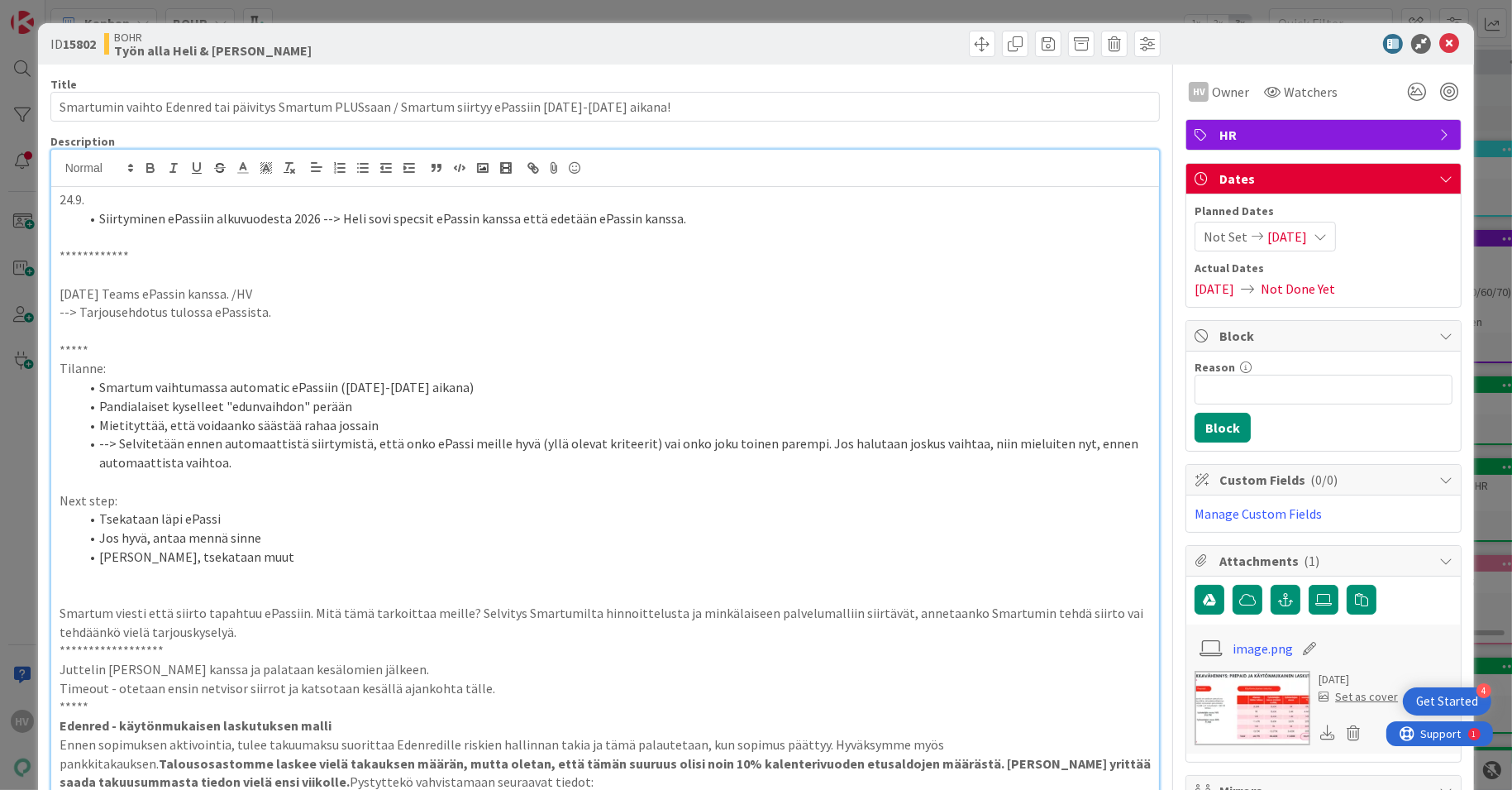
click at [615, 223] on li "Siirtyminen ePassiin alkuvuodesta 2026 --> Heli sovi specsit ePassin kanssa ett…" at bounding box center [616, 219] width 1072 height 19
click at [637, 220] on li "Siirtyminen ePassiin alkuvuodesta 2026 --> Heli sovi specsit ePassin kanssa ett…" at bounding box center [616, 219] width 1072 height 19
click at [683, 222] on li "Siirtyminen ePassiin alkuvuodesta 2026 --> Heli sovi specsit ePassin kanssa ett…" at bounding box center [616, 219] width 1072 height 19
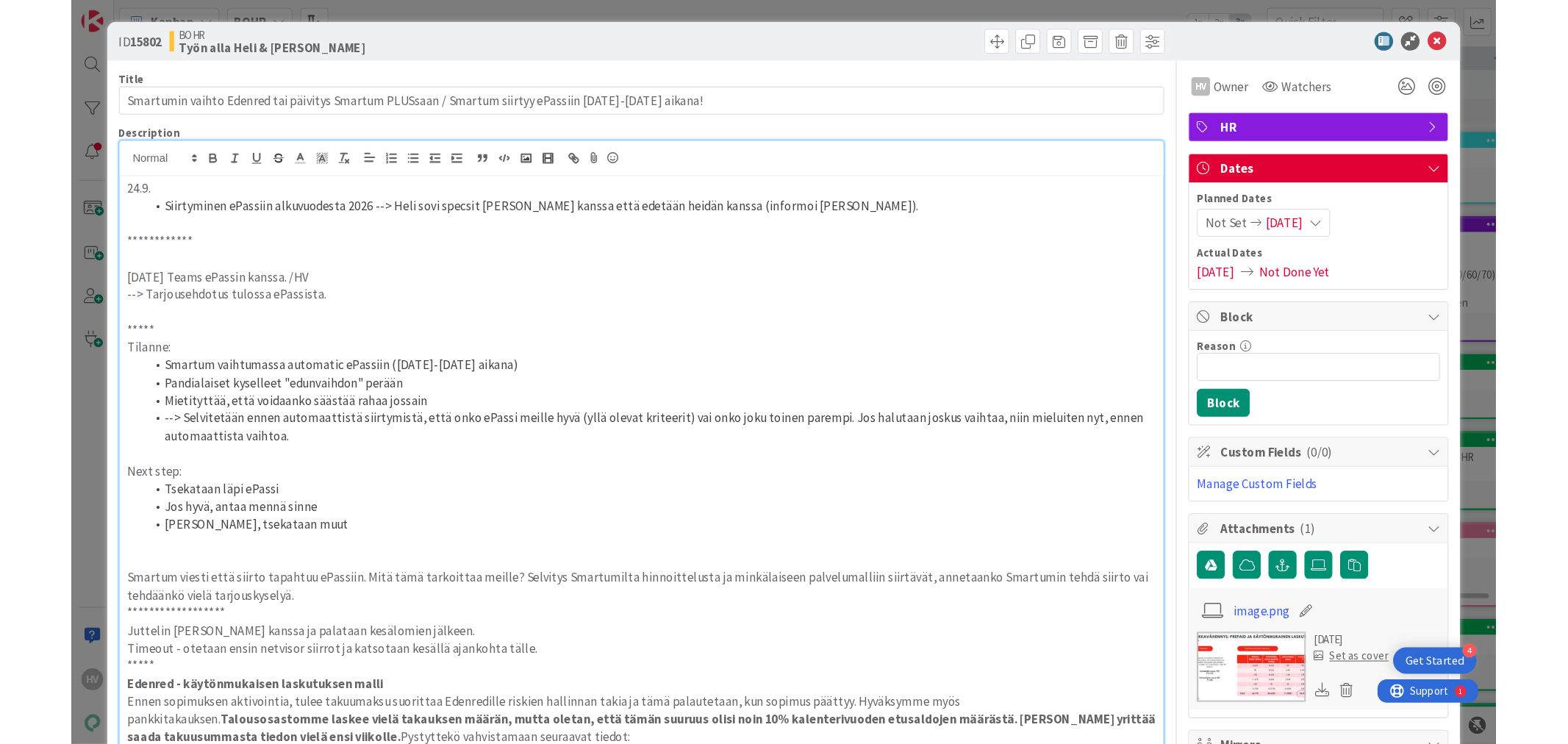
scroll to position [0, 26]
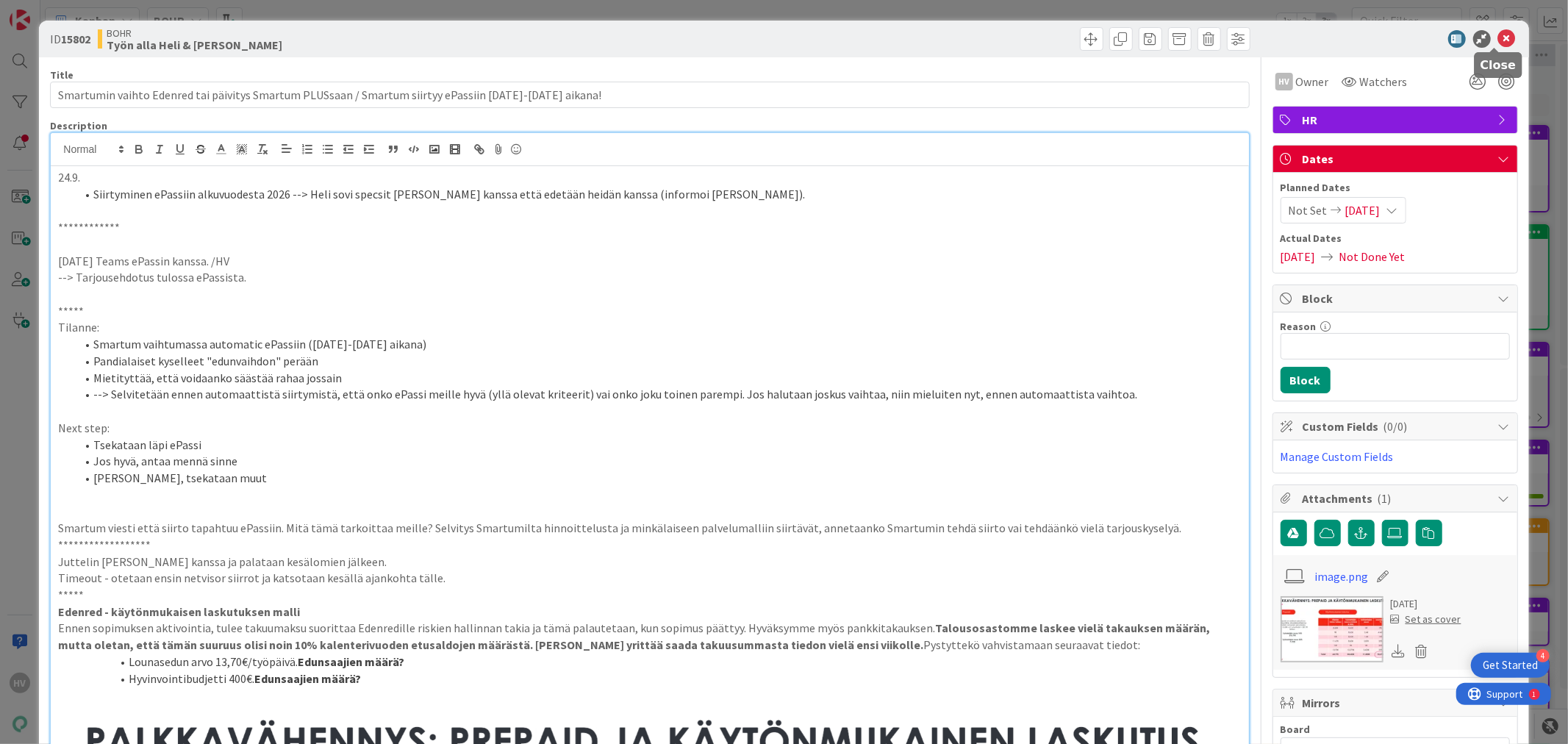
click at [1344, 33] on icon at bounding box center [1507, 39] width 18 height 18
